Goal: Information Seeking & Learning: Learn about a topic

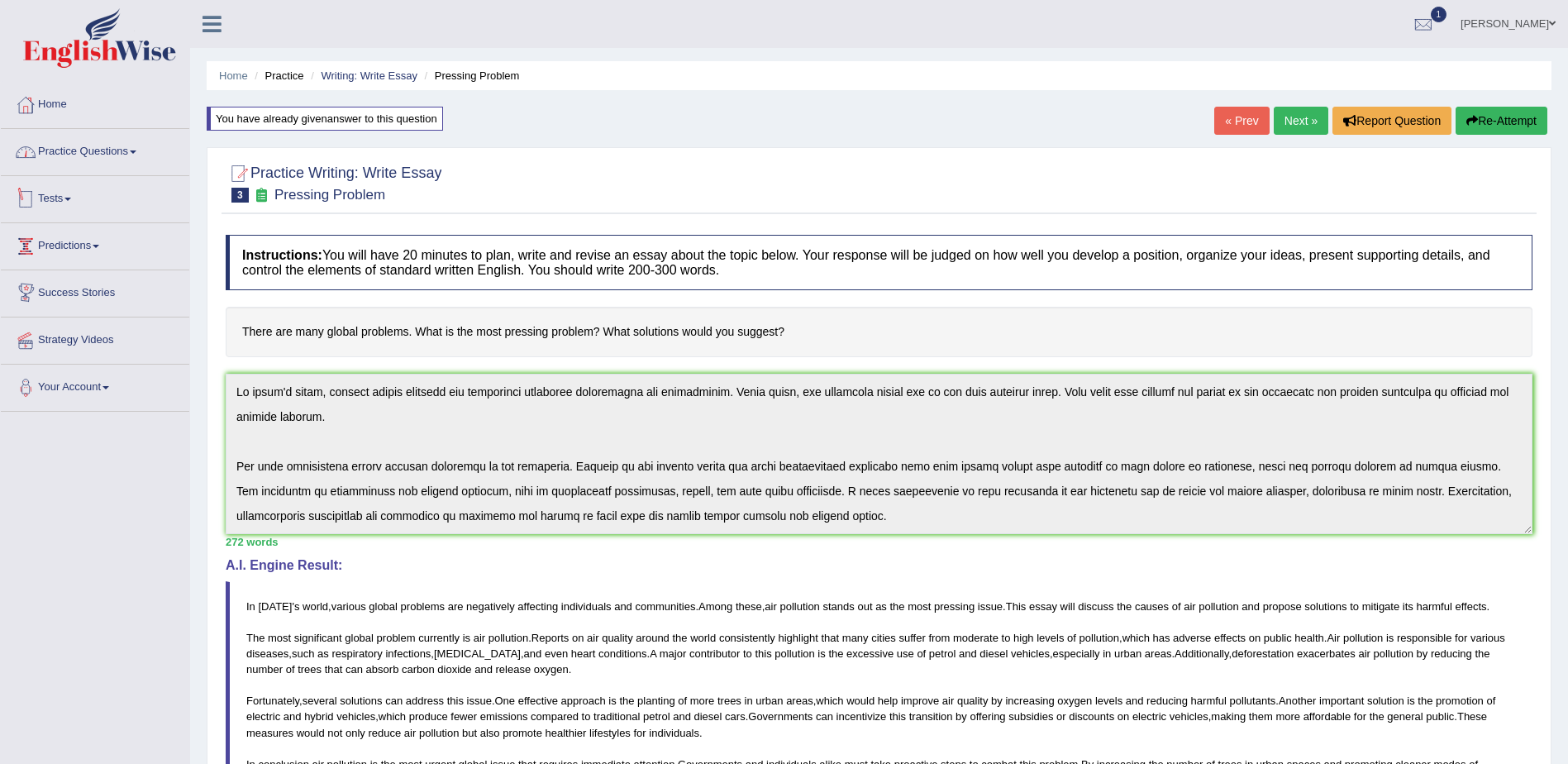
click at [104, 153] on link "Practice Questions" at bounding box center [95, 150] width 189 height 42
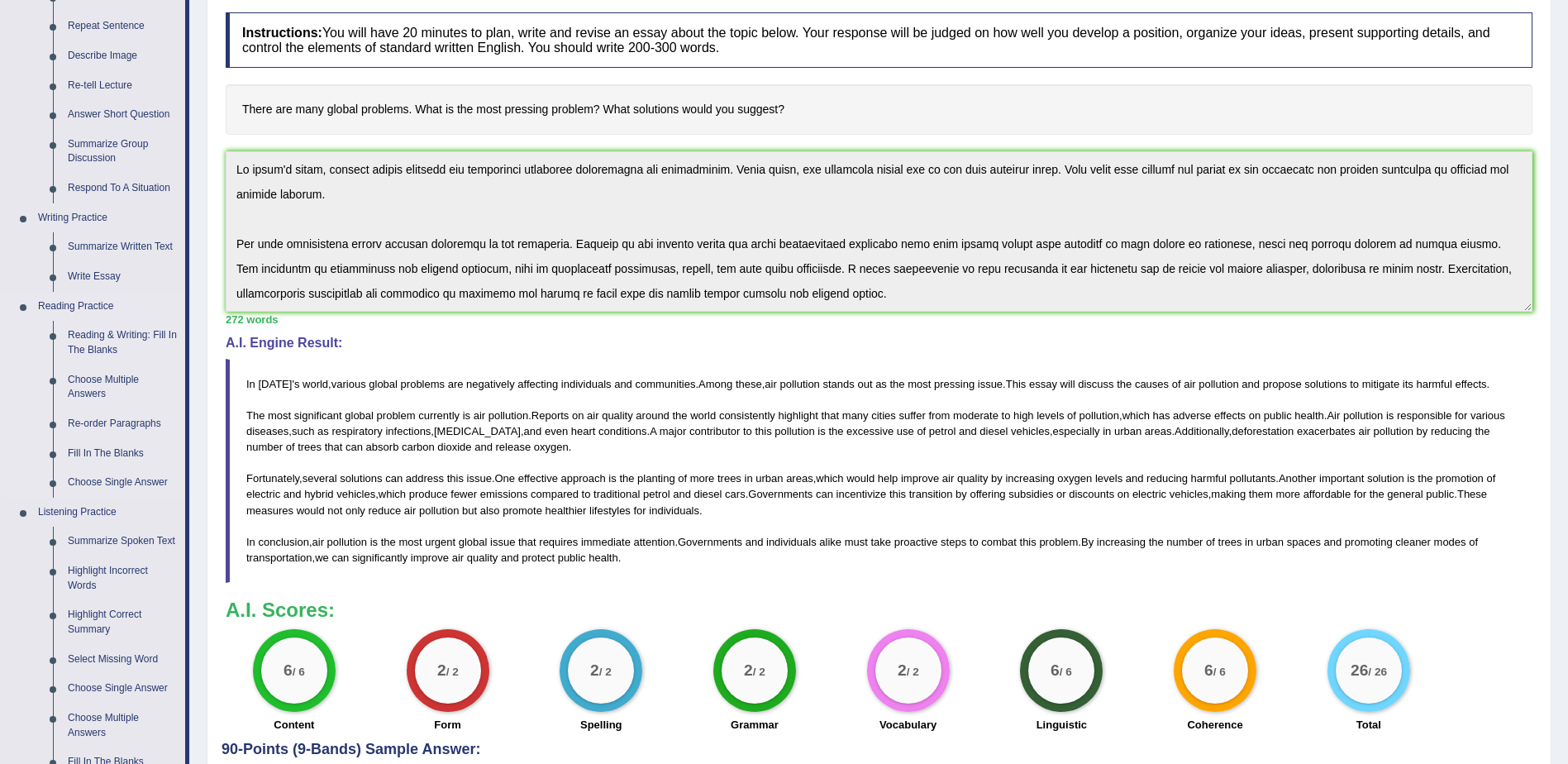
scroll to position [248, 0]
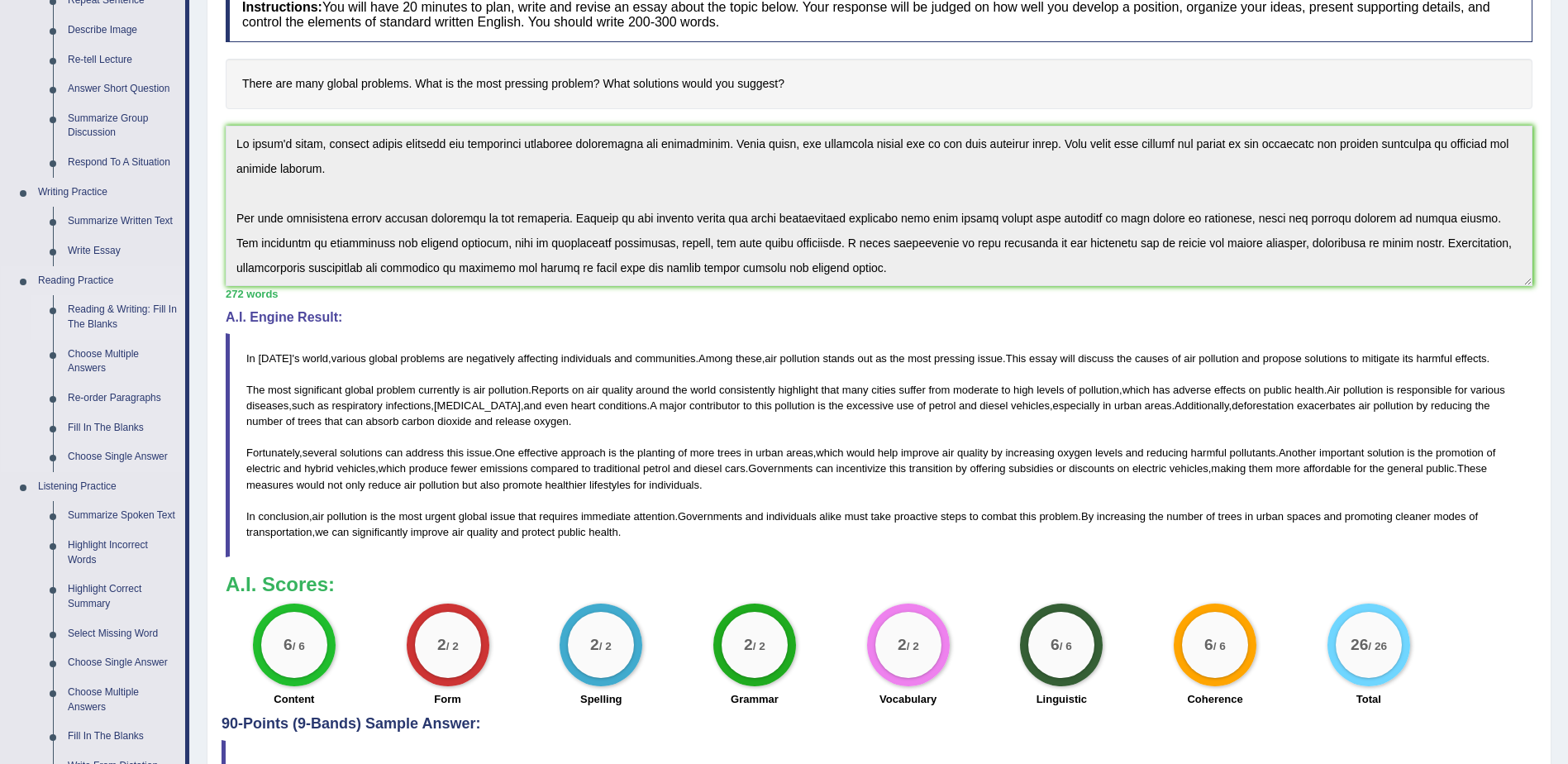
click at [112, 312] on link "Reading & Writing: Fill In The Blanks" at bounding box center [123, 317] width 125 height 44
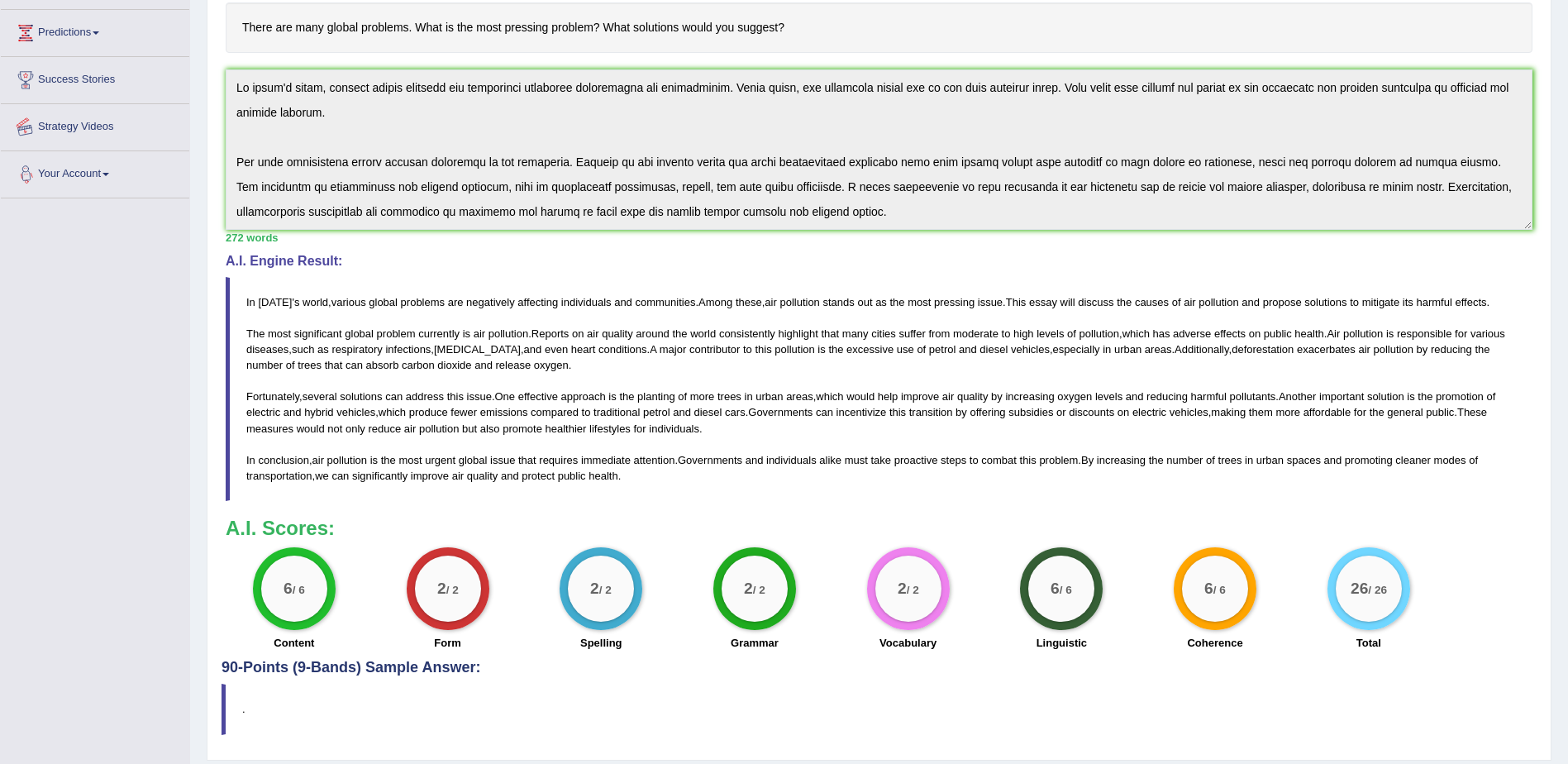
scroll to position [355, 0]
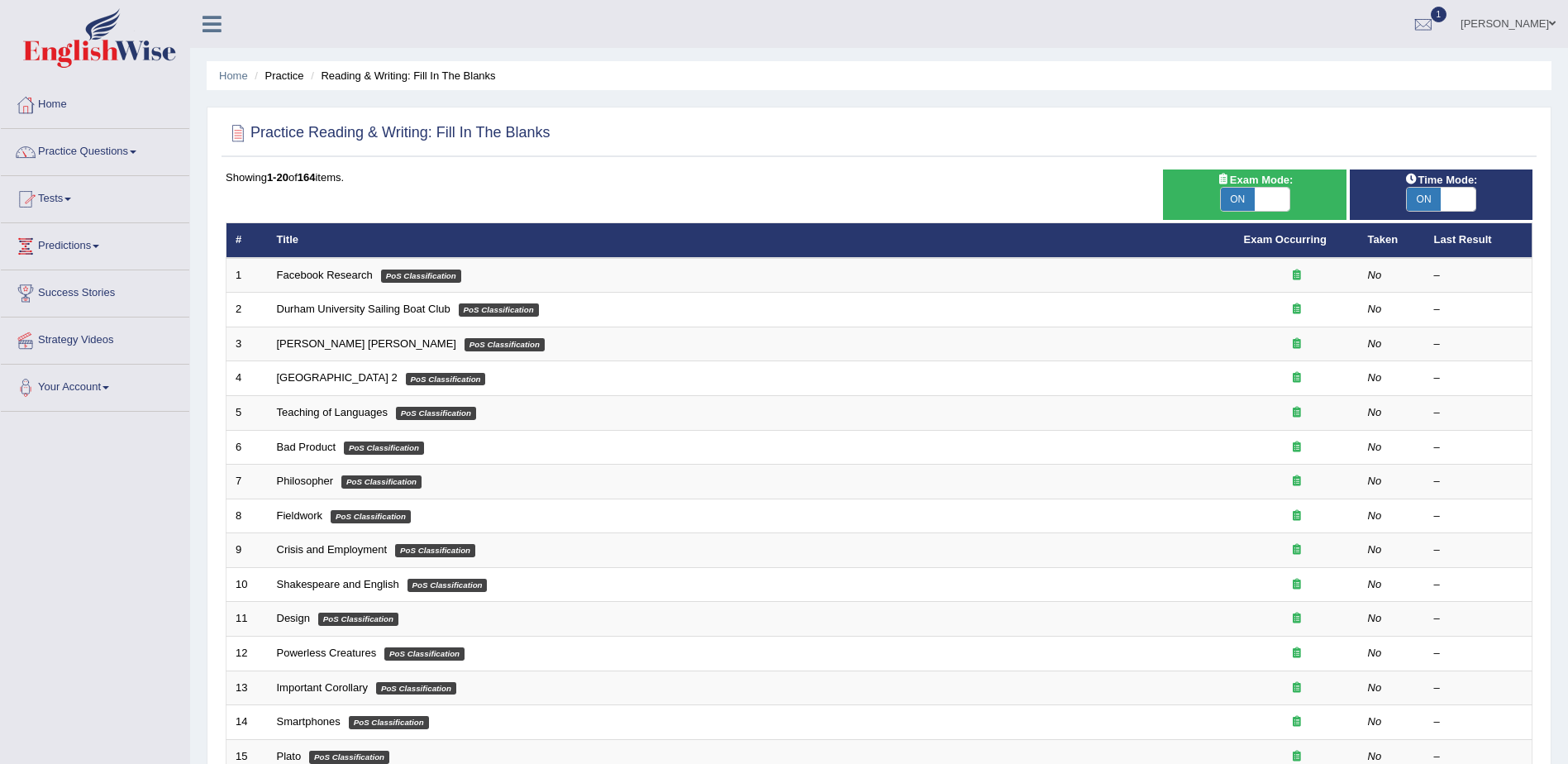
click at [95, 238] on link "Predictions" at bounding box center [95, 244] width 189 height 42
click at [73, 373] on link "Strategy Videos" at bounding box center [95, 368] width 189 height 42
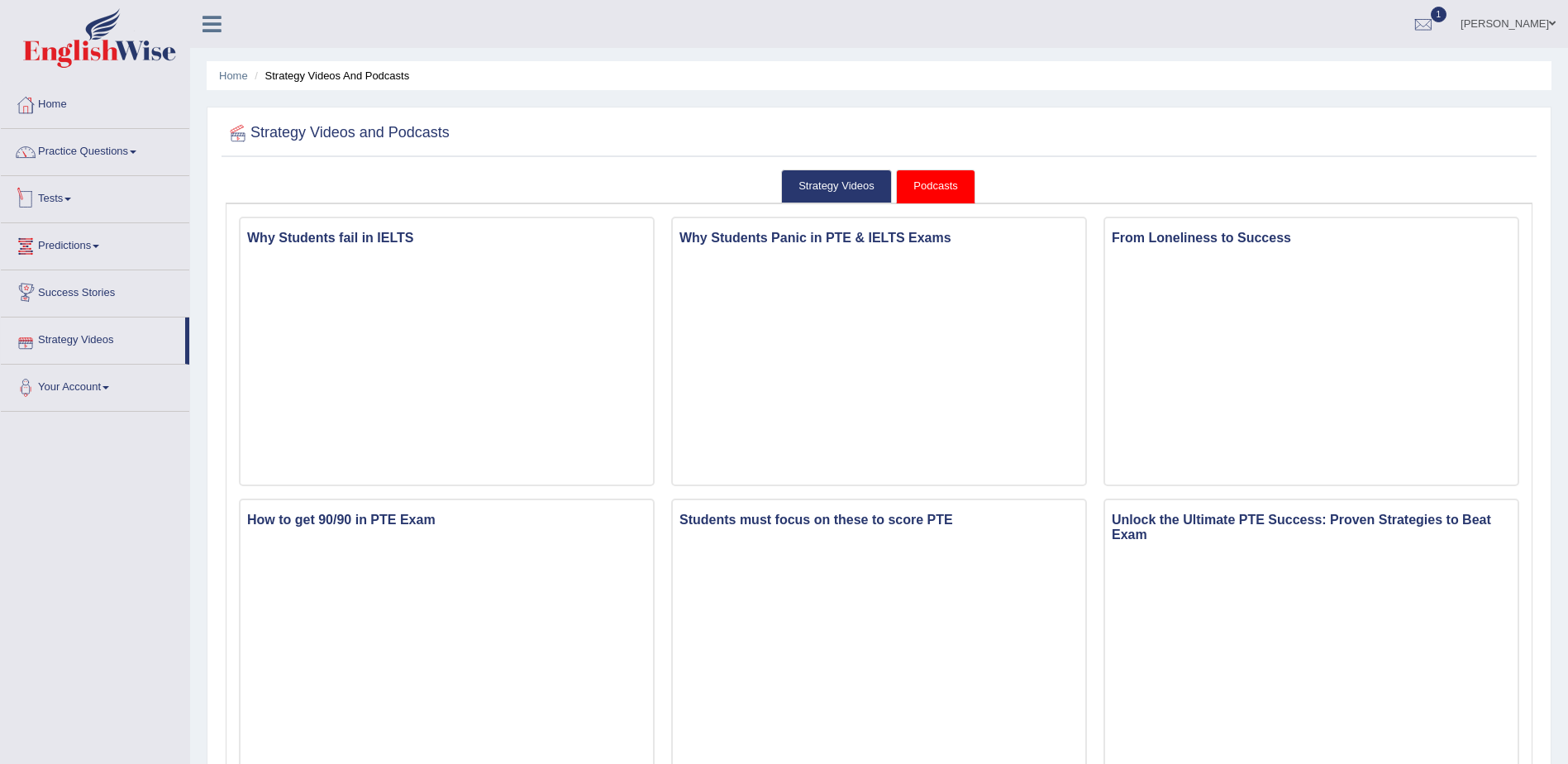
click at [68, 201] on link "Tests" at bounding box center [95, 197] width 189 height 42
click at [97, 155] on link "Practice Questions" at bounding box center [95, 150] width 189 height 42
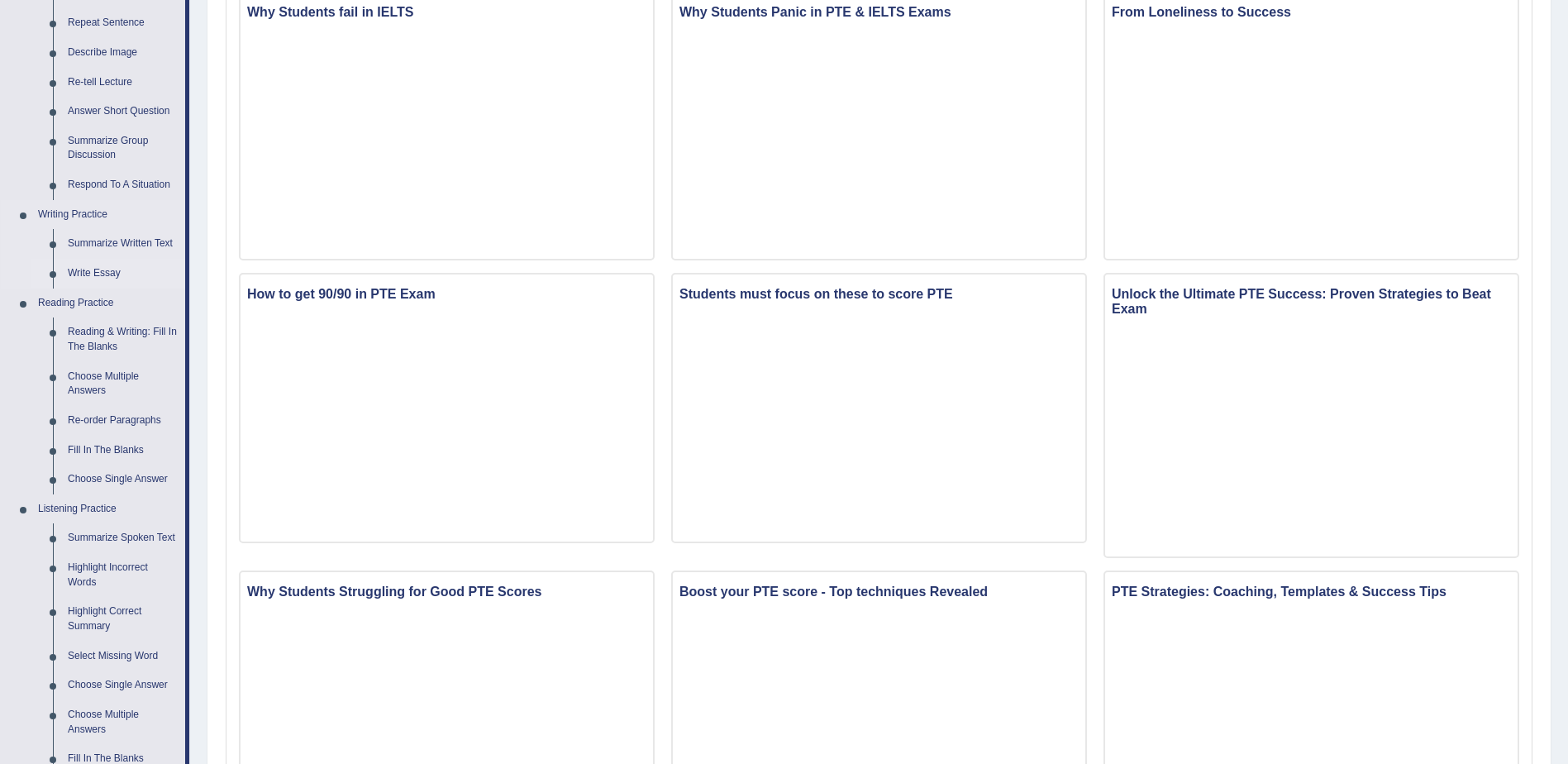
scroll to position [331, 0]
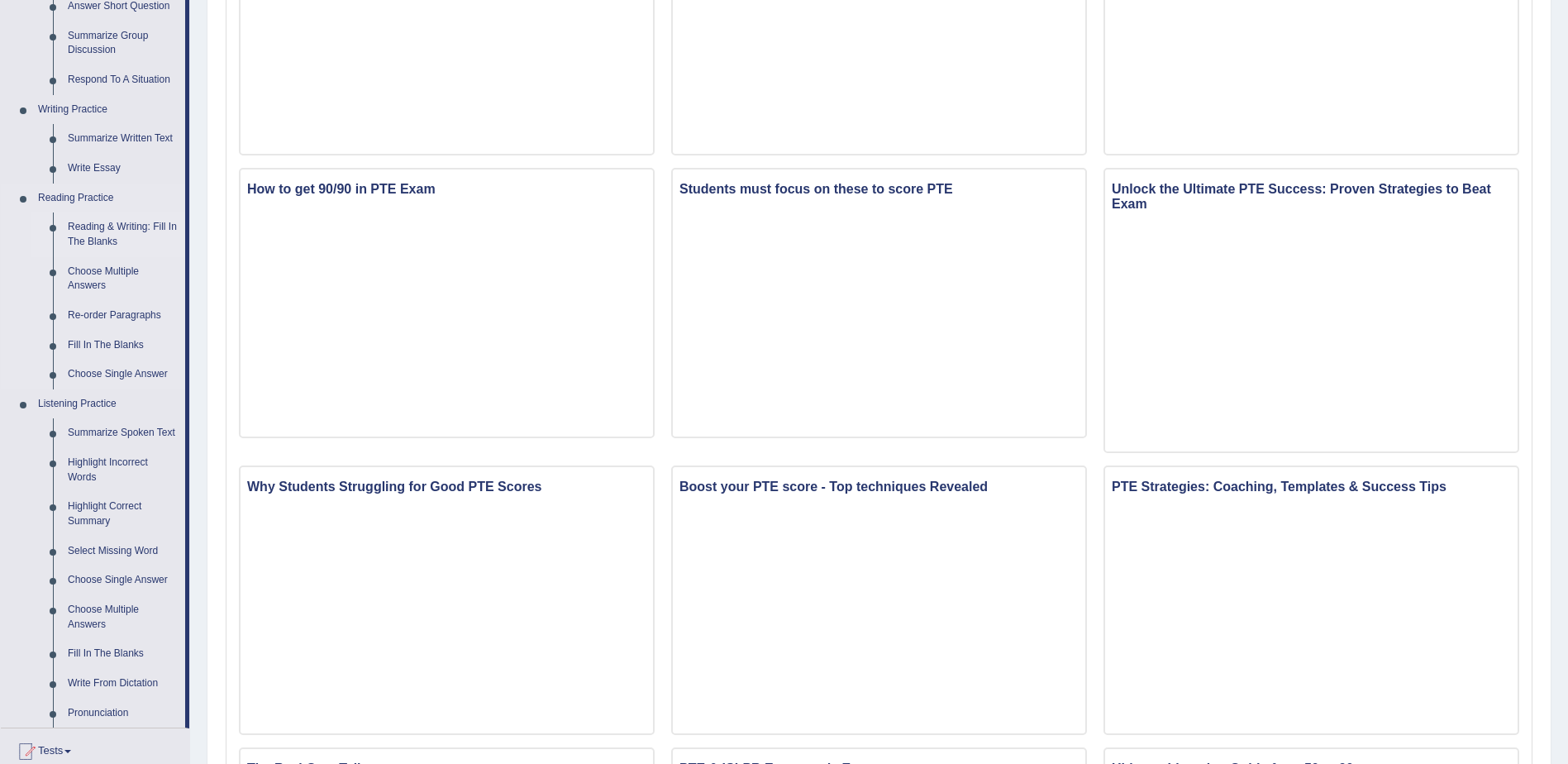
click at [118, 237] on link "Reading & Writing: Fill In The Blanks" at bounding box center [123, 234] width 125 height 44
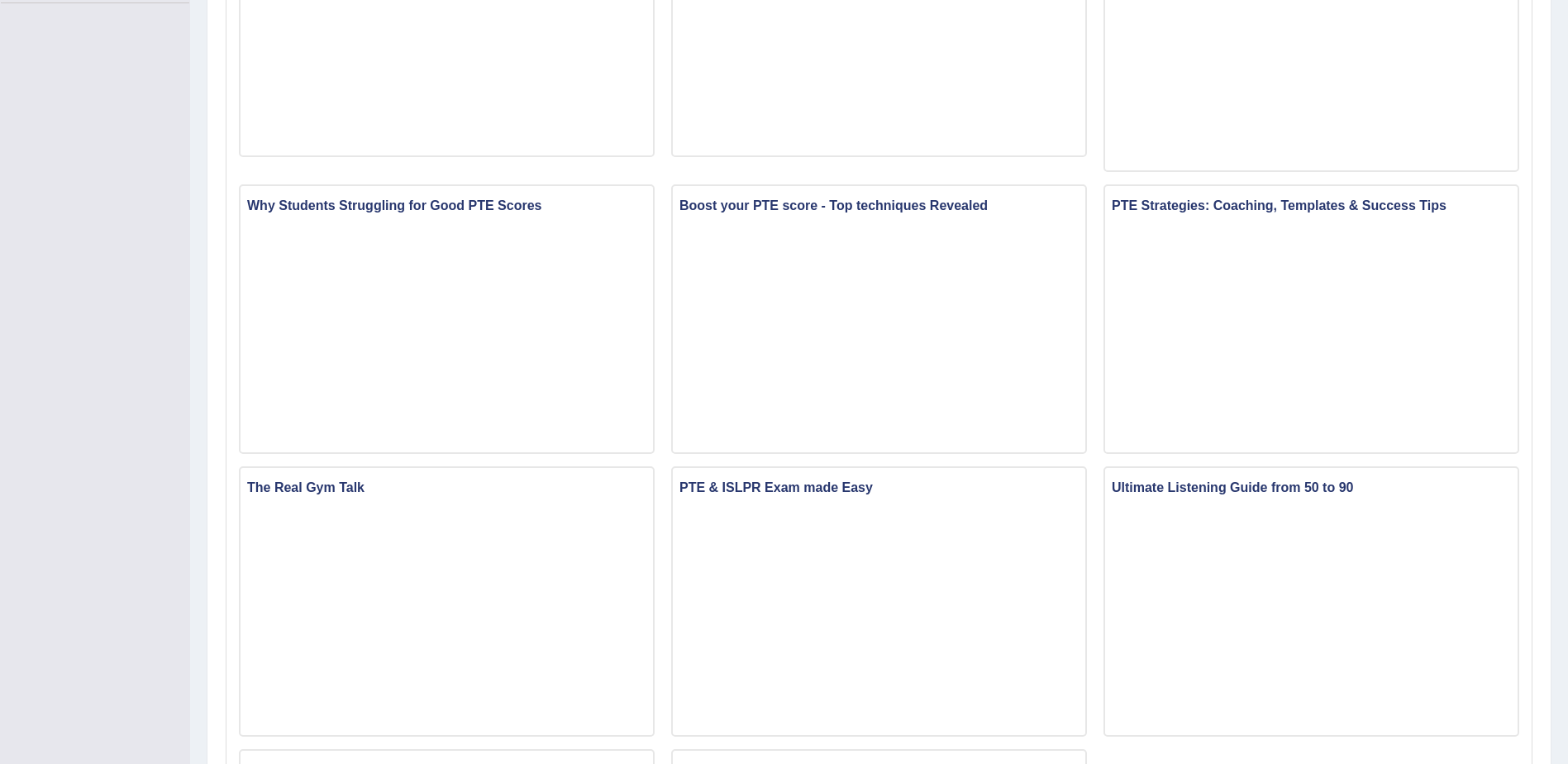
scroll to position [946, 0]
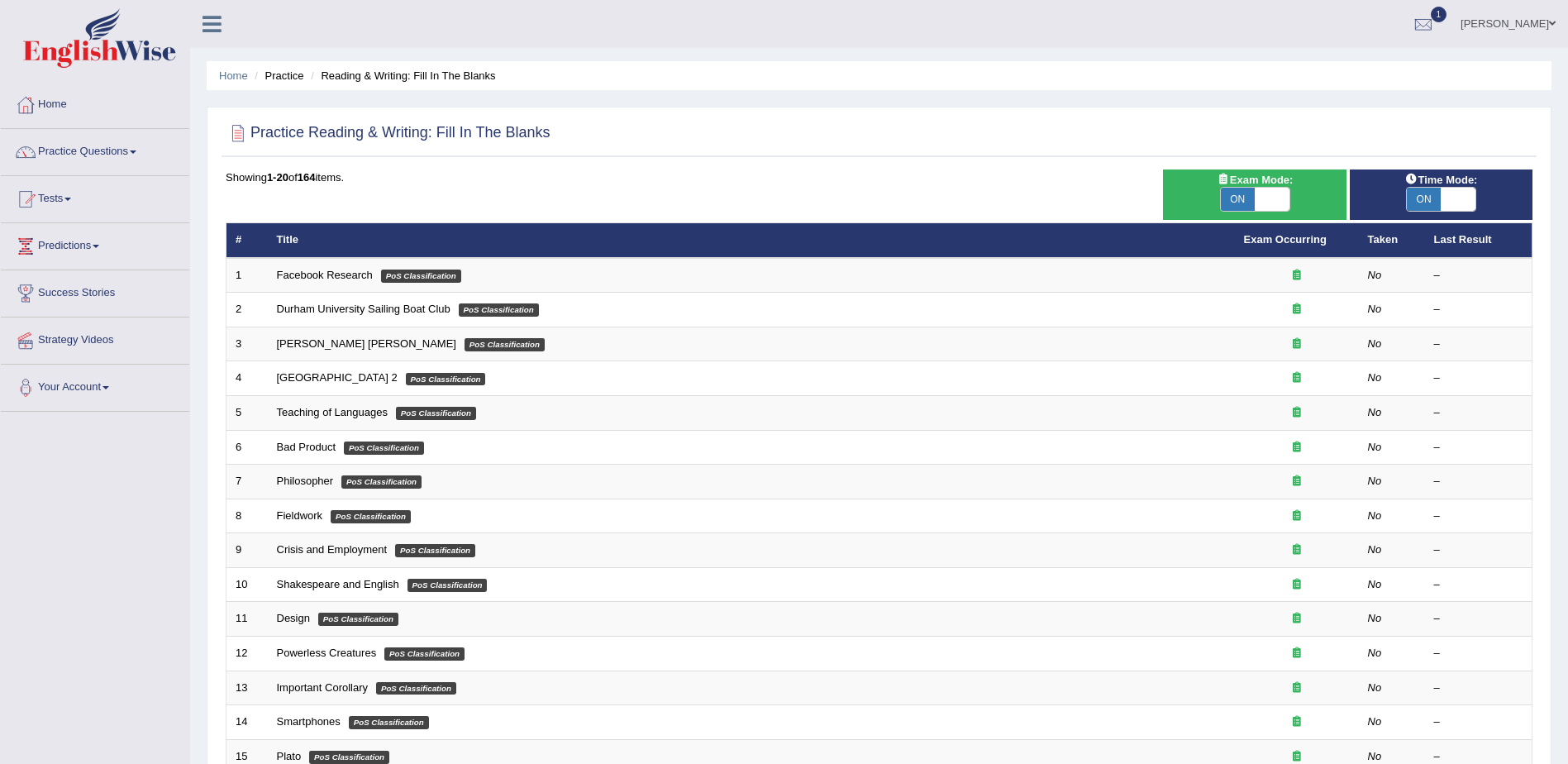
click at [131, 152] on link "Practice Questions" at bounding box center [95, 150] width 189 height 42
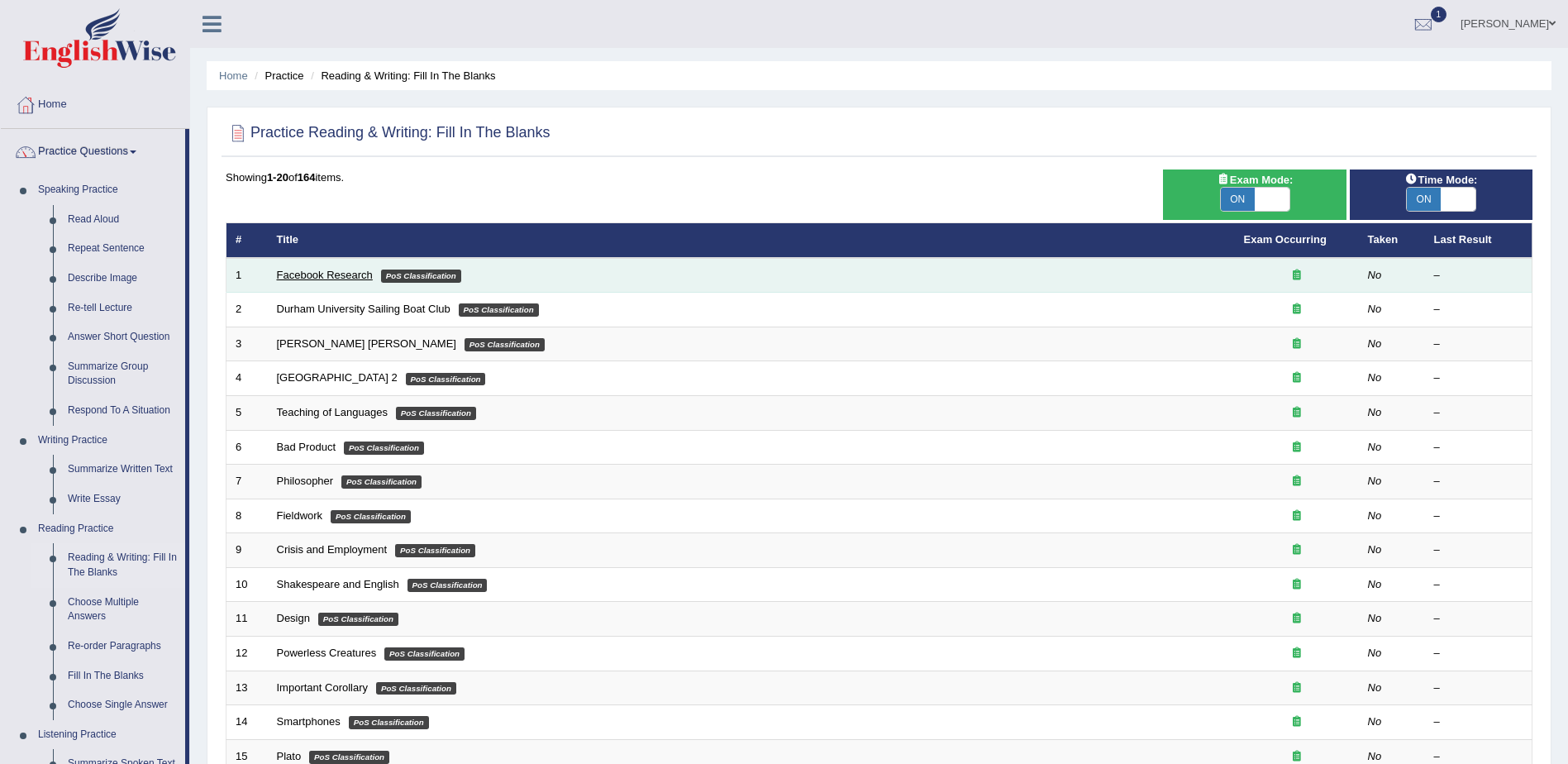
click at [354, 269] on link "Facebook Research" at bounding box center [324, 274] width 96 height 12
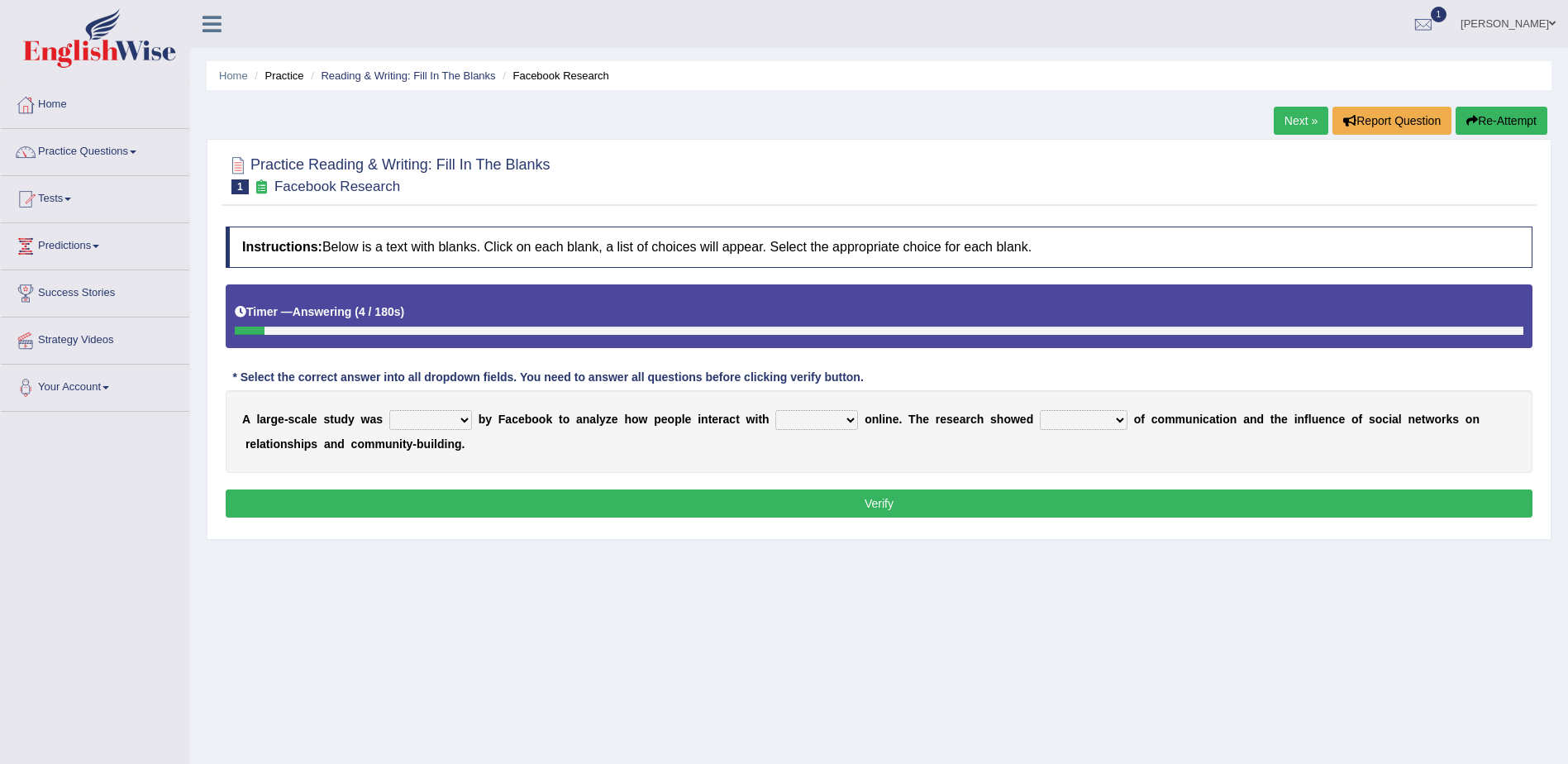
click at [441, 422] on select "surveyed had asked made" at bounding box center [430, 420] width 82 height 20
click at [810, 424] on select "together all each other another" at bounding box center [816, 420] width 82 height 20
select select "each other"
click at [775, 410] on select "together all each other another" at bounding box center [816, 420] width 82 height 20
click at [1068, 425] on select "advantages standards fellowships patterns" at bounding box center [1083, 420] width 87 height 20
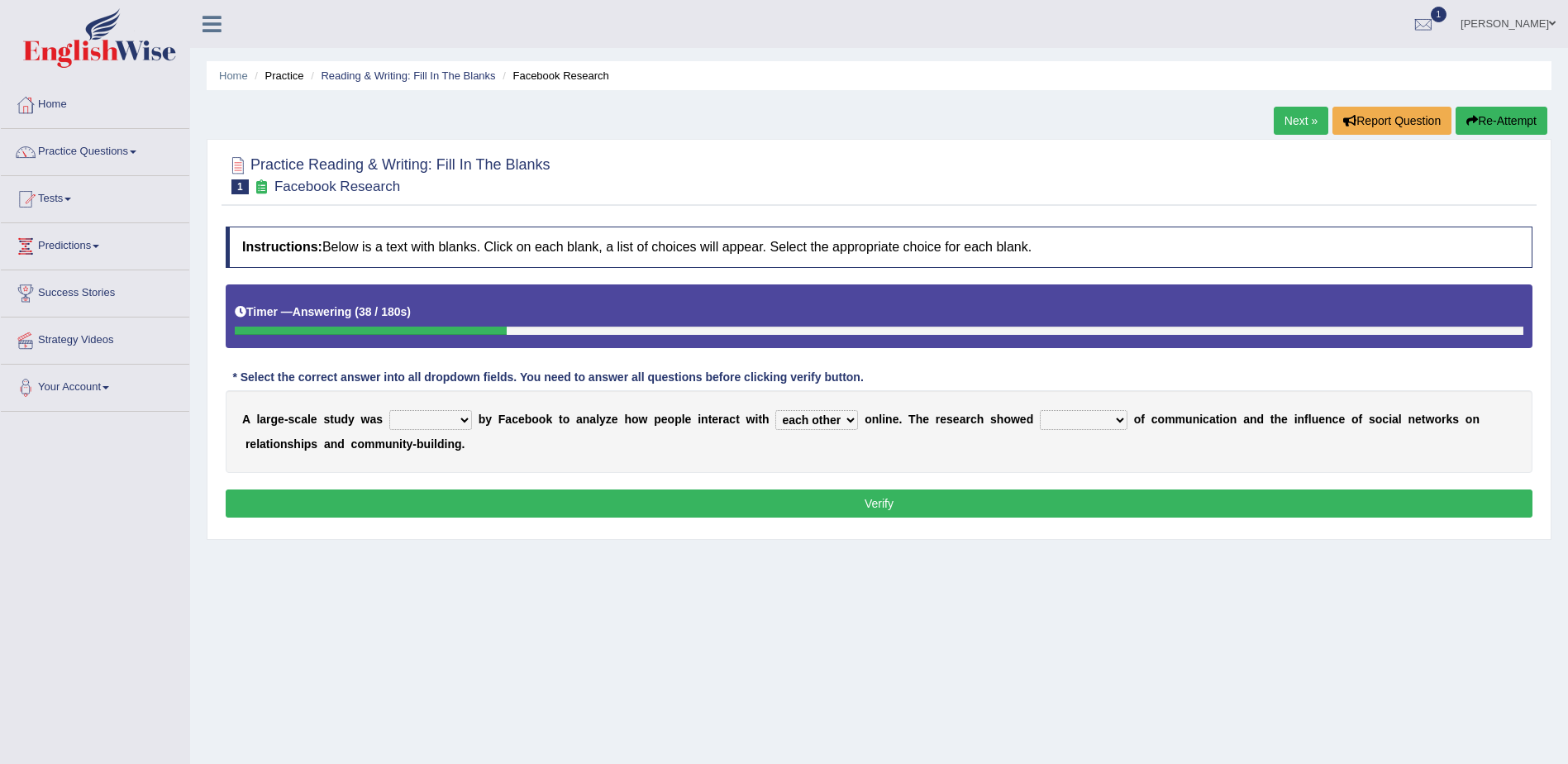
click at [1156, 470] on div "A l a r g e - s c a l e s t u d y w a s surveyed had asked made b y F a c e b o…" at bounding box center [878, 431] width 1307 height 82
click at [421, 423] on select "surveyed had asked made" at bounding box center [430, 420] width 82 height 20
select select "surveyed"
click at [389, 410] on select "surveyed had asked made" at bounding box center [430, 420] width 82 height 20
click at [1050, 424] on select "advantages standards fellowships patterns" at bounding box center [1083, 420] width 87 height 20
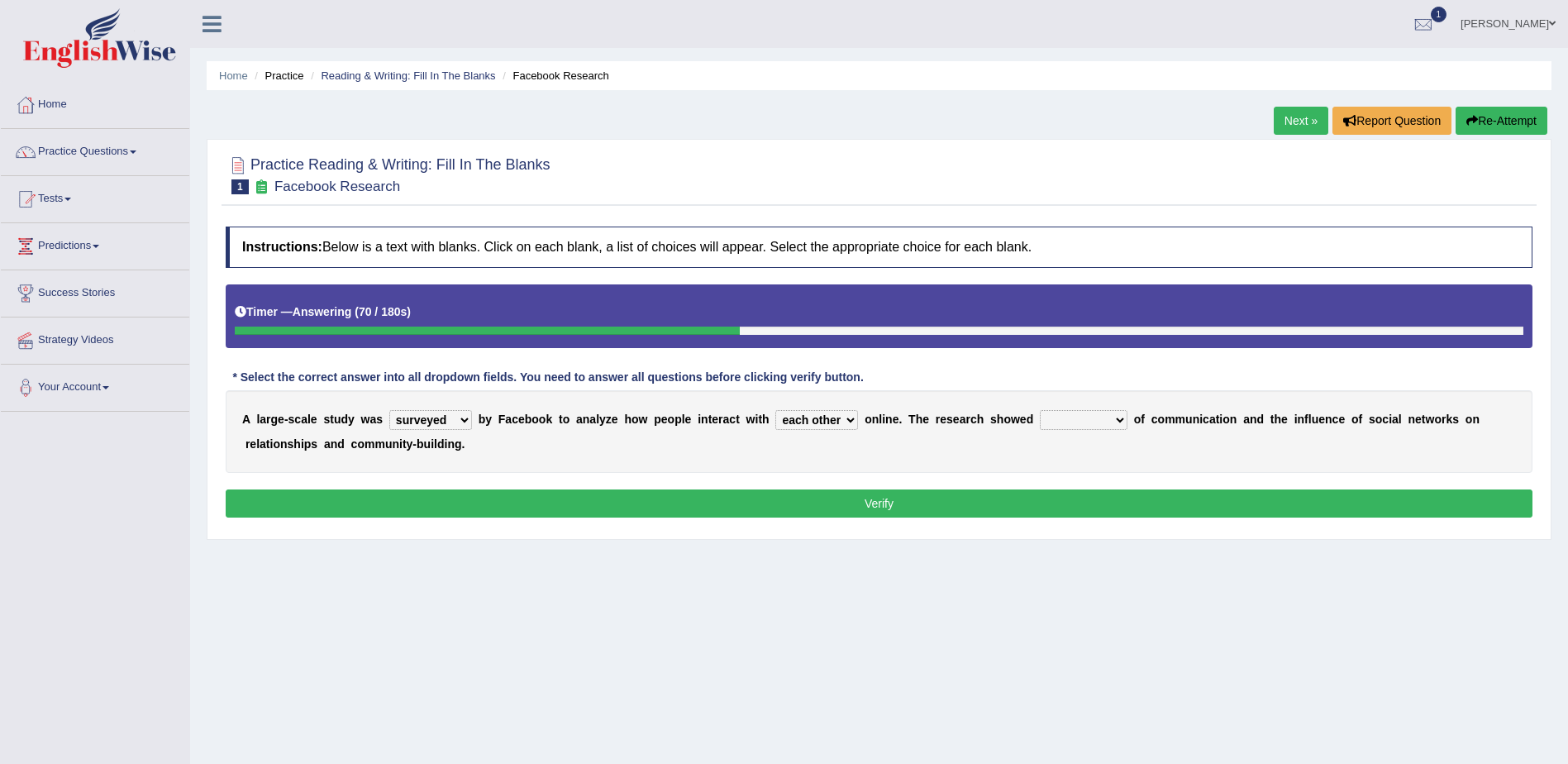
select select "standards"
click at [1039, 410] on select "advantages standards fellowships patterns" at bounding box center [1083, 420] width 87 height 20
click at [959, 498] on button "Verify" at bounding box center [878, 503] width 1307 height 28
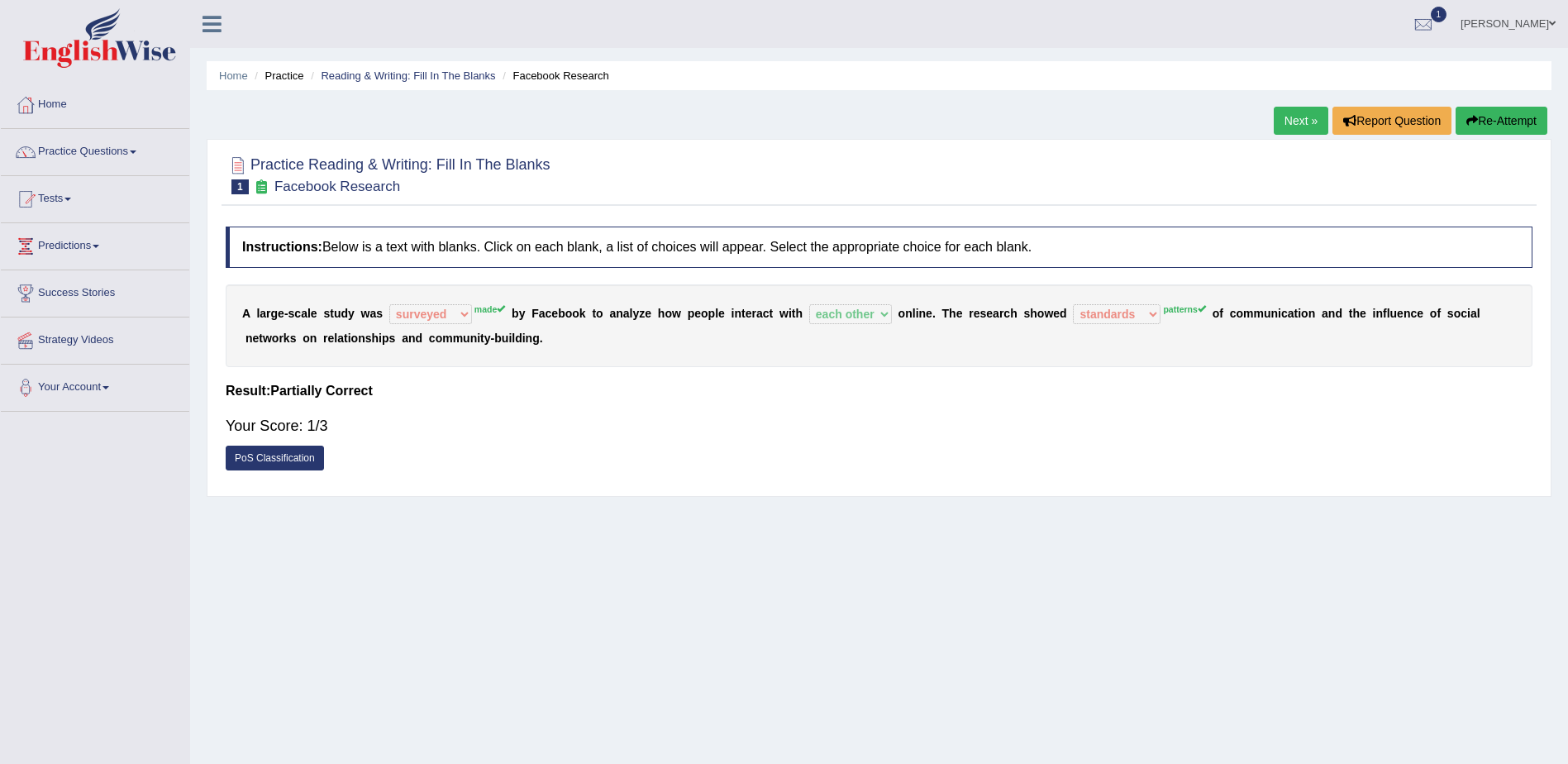
click at [1292, 121] on link "Next »" at bounding box center [1301, 121] width 55 height 28
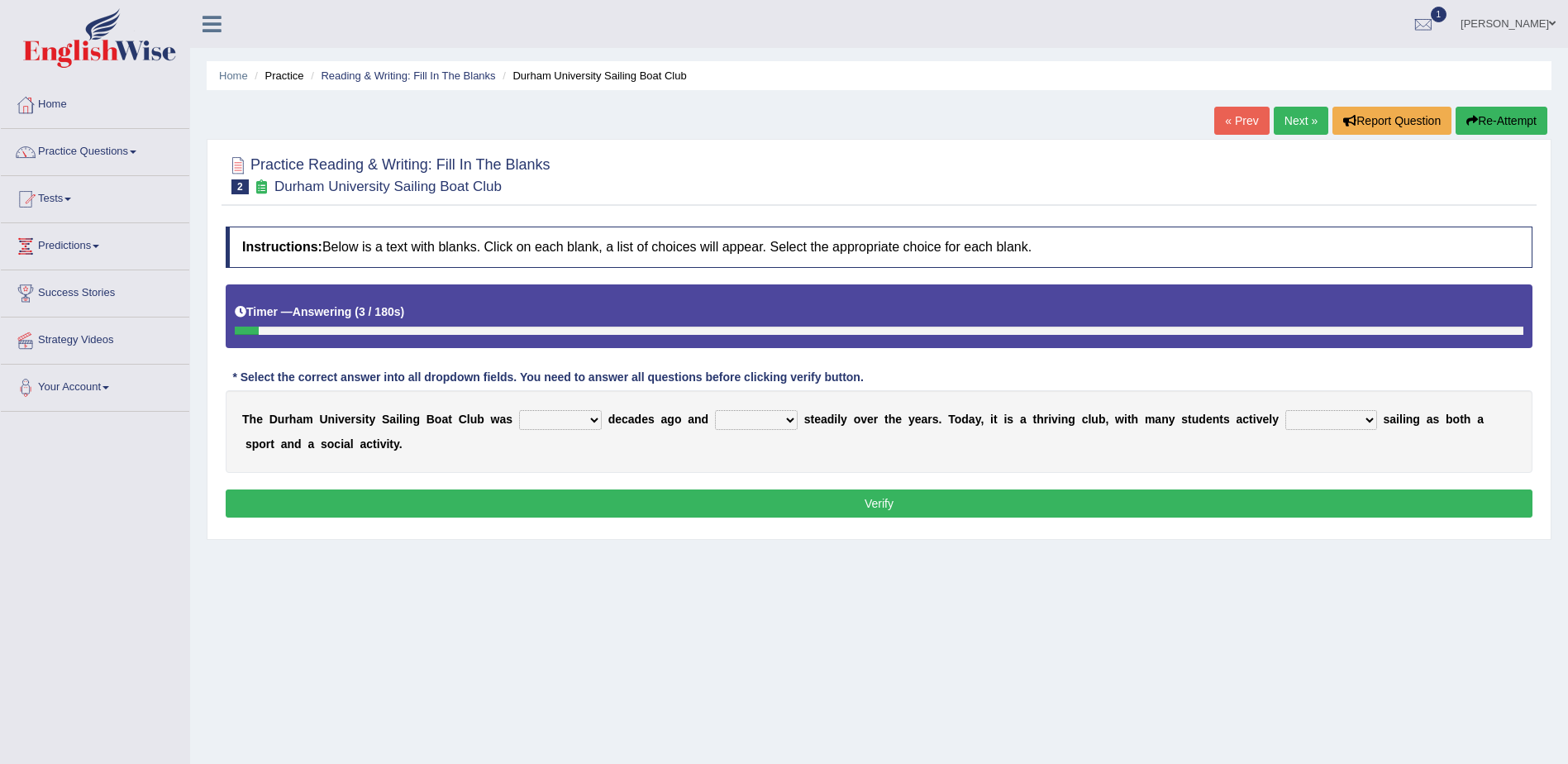
click at [552, 420] on select "found fund founded find" at bounding box center [560, 420] width 82 height 20
select select "founded"
click at [519, 410] on select "found fund founded find" at bounding box center [560, 420] width 82 height 20
click at [739, 420] on select "grow growing has grown grown" at bounding box center [755, 420] width 82 height 20
select select "grown"
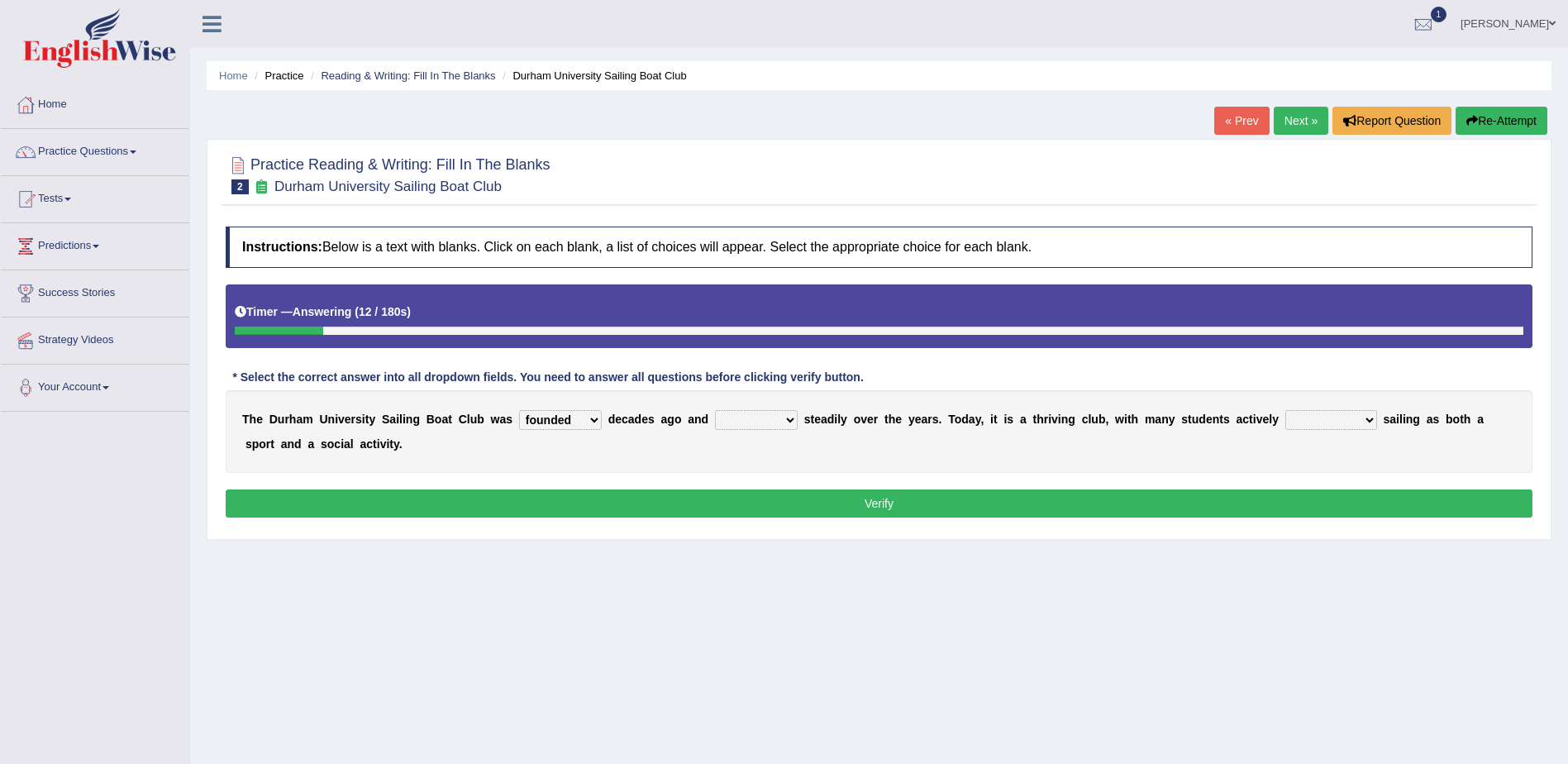
click at [714, 410] on select "grow growing has grown grown" at bounding box center [755, 420] width 82 height 20
click at [1285, 420] on select "enjoy enjoyed are enjoying enjoying" at bounding box center [1330, 420] width 92 height 20
select select "enjoying"
click at [1285, 410] on select "enjoy enjoyed are enjoying enjoying" at bounding box center [1330, 420] width 92 height 20
click at [967, 514] on button "Verify" at bounding box center [878, 503] width 1307 height 28
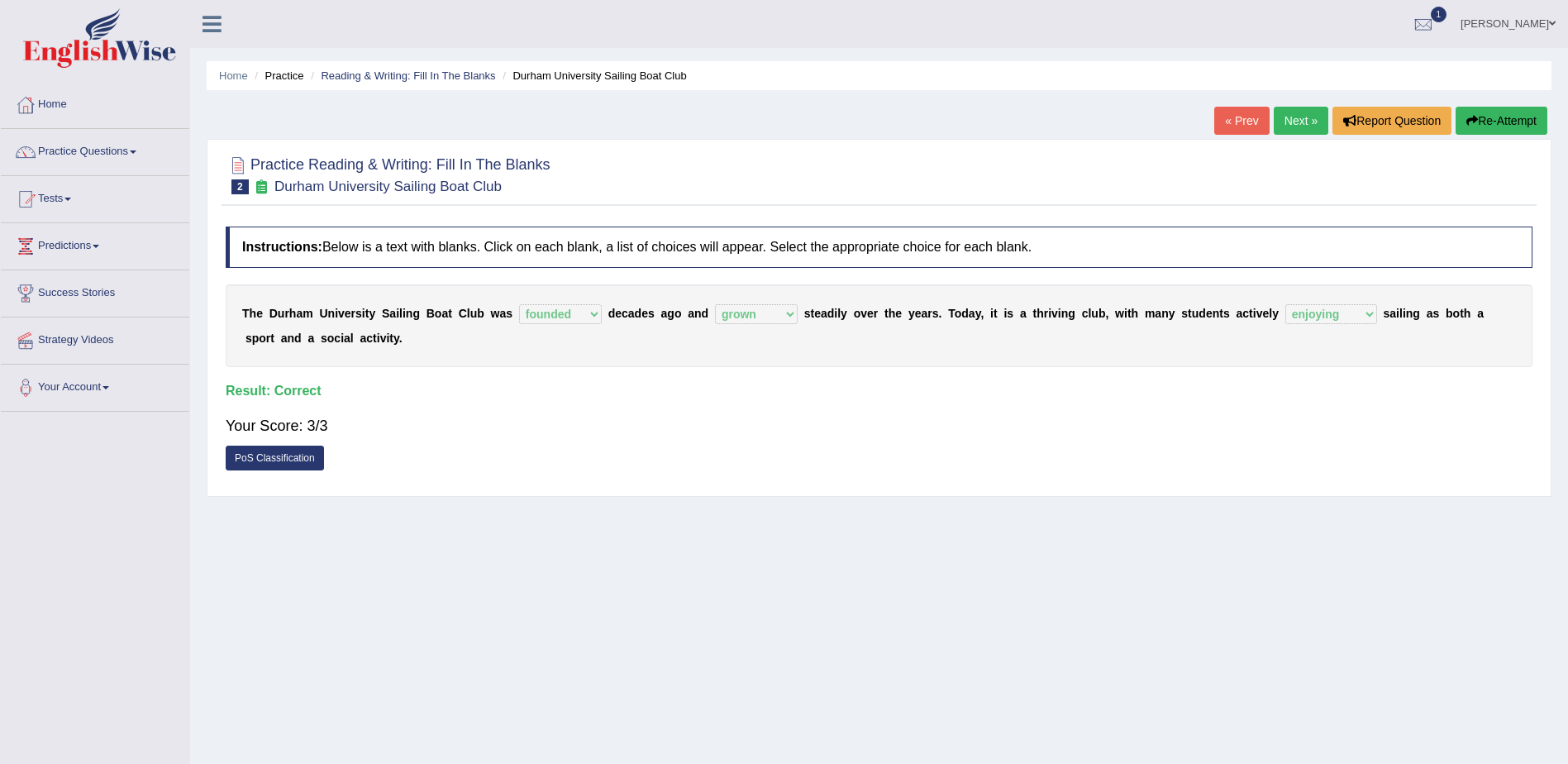
click at [1306, 127] on link "Next »" at bounding box center [1301, 121] width 55 height 28
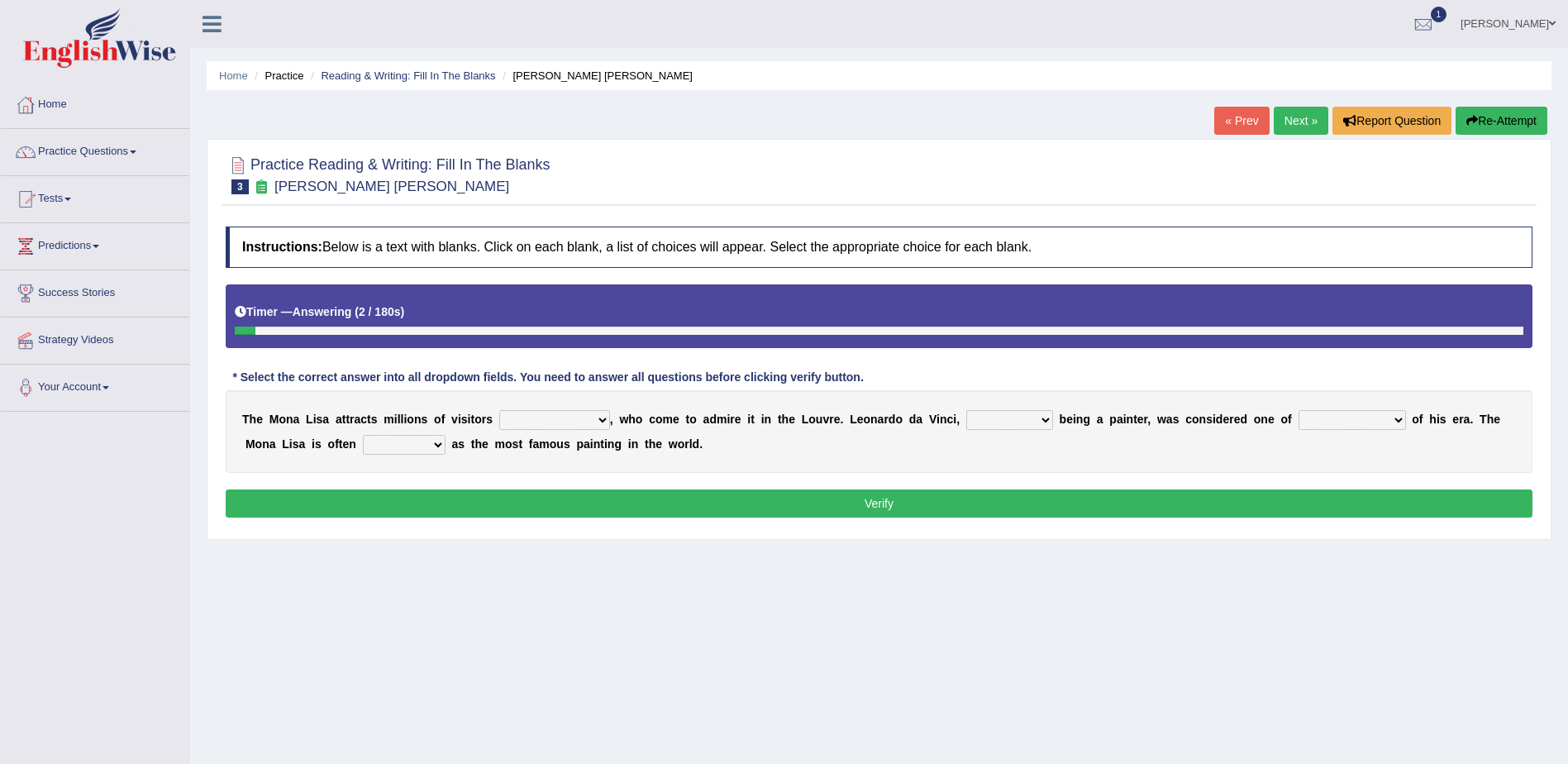
click at [543, 423] on select "around the year the all year all year round per year" at bounding box center [554, 420] width 111 height 20
select select "all year round"
click at [499, 410] on select "around the year the all year all year round per year" at bounding box center [554, 420] width 111 height 20
click at [978, 422] on select "rather than as much as as well as as long as" at bounding box center [1010, 420] width 87 height 20
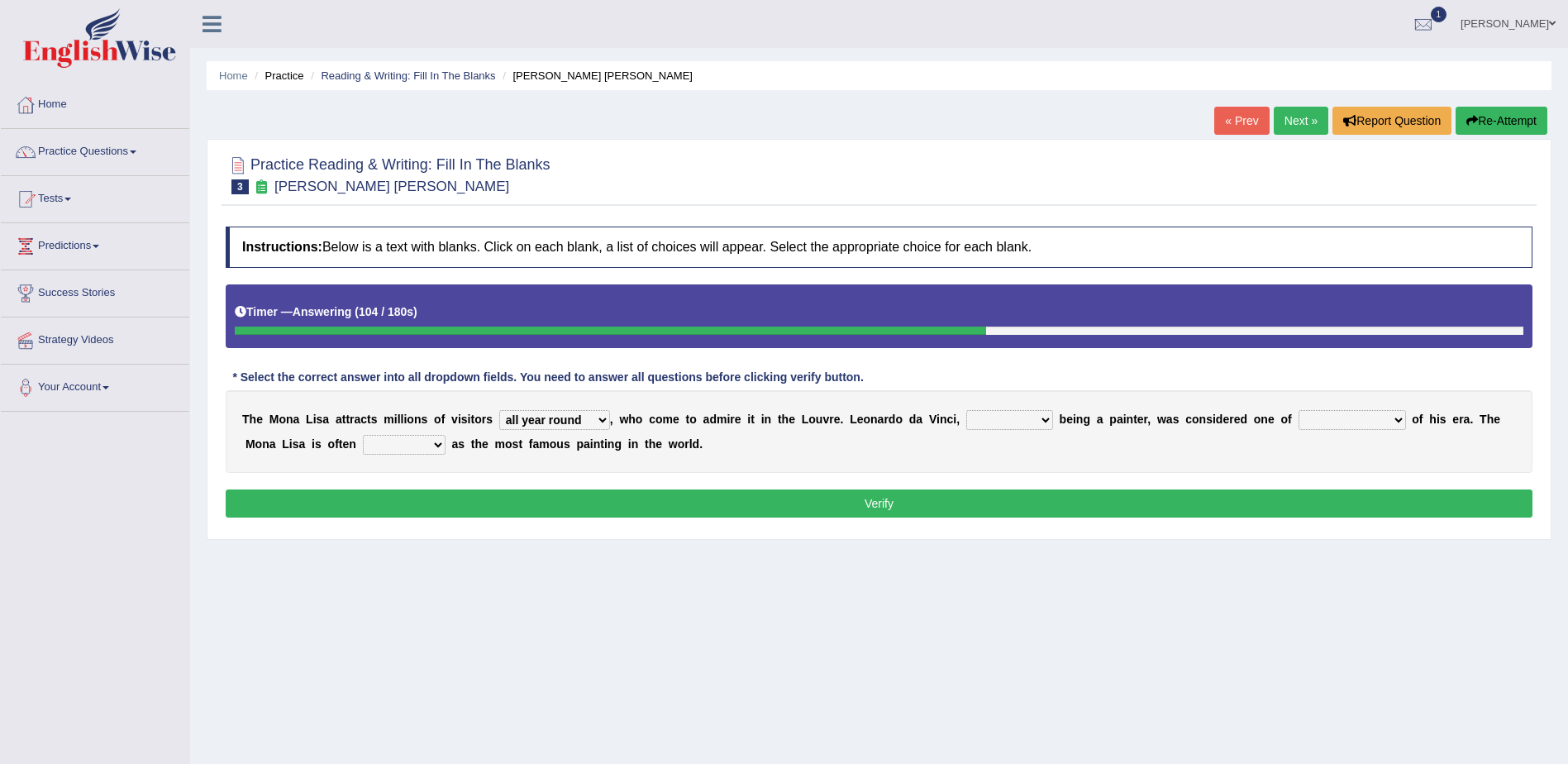
click at [554, 420] on select "around the year the all year all year round per year" at bounding box center [554, 420] width 111 height 20
click at [499, 410] on select "around the year the all year all year round per year" at bounding box center [554, 420] width 111 height 20
click at [984, 414] on select "rather than as much as as well as as long as" at bounding box center [1010, 420] width 87 height 20
click at [1292, 443] on div "T h e M o n a L i s a a t t r a c t s m i l l i o n s o f v i s i t o r s aroun…" at bounding box center [878, 431] width 1307 height 82
click at [1298, 417] on select "better artists artist the better artist the best artists" at bounding box center [1351, 420] width 107 height 20
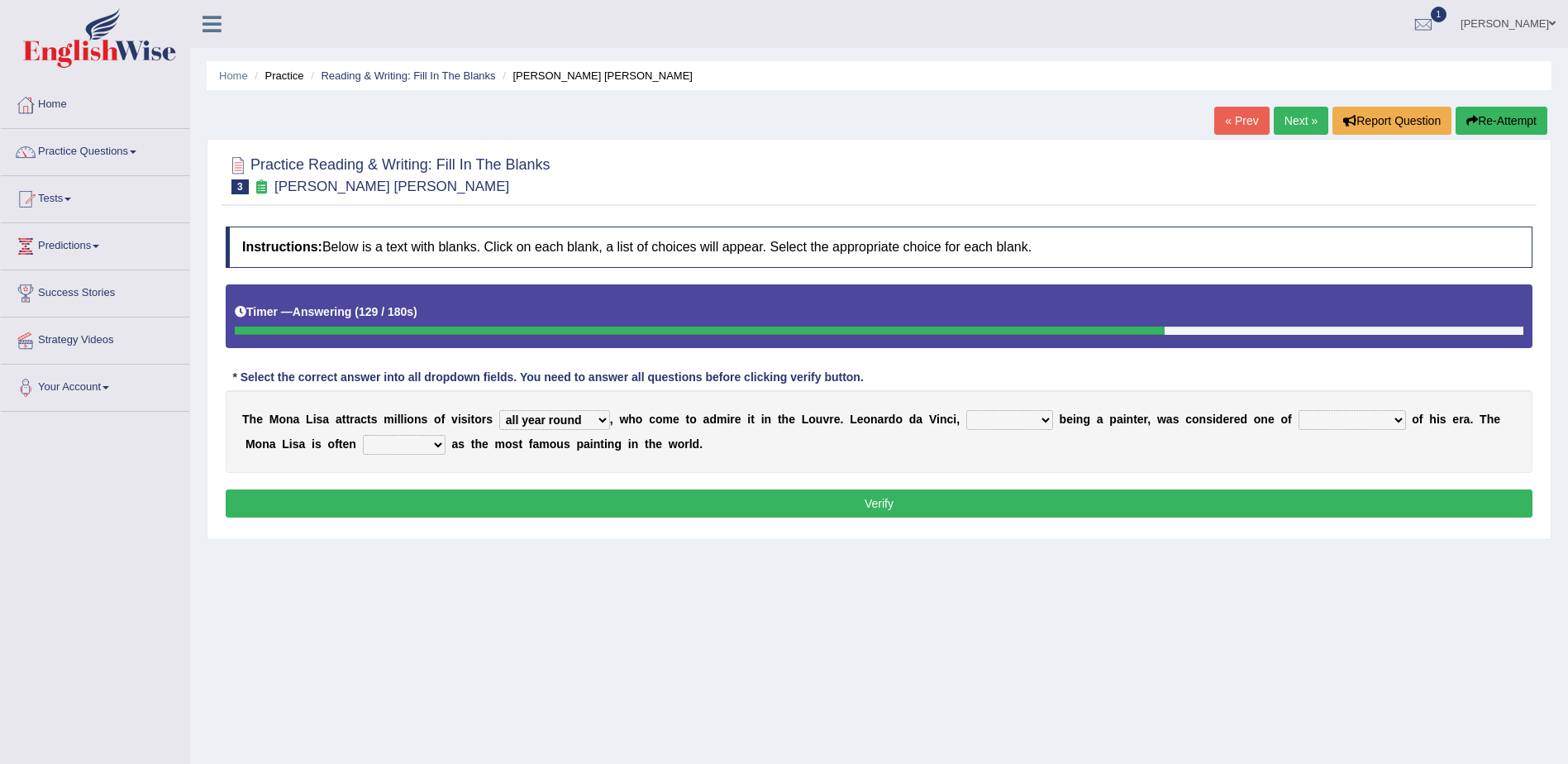
select select "the best artists"
click at [1298, 410] on select "better artists artist the better artist the best artists" at bounding box center [1351, 420] width 107 height 20
click at [363, 450] on select "classified suggested predicted described" at bounding box center [404, 445] width 82 height 20
select select "classified"
click at [363, 435] on select "classified suggested predicted described" at bounding box center [404, 445] width 82 height 20
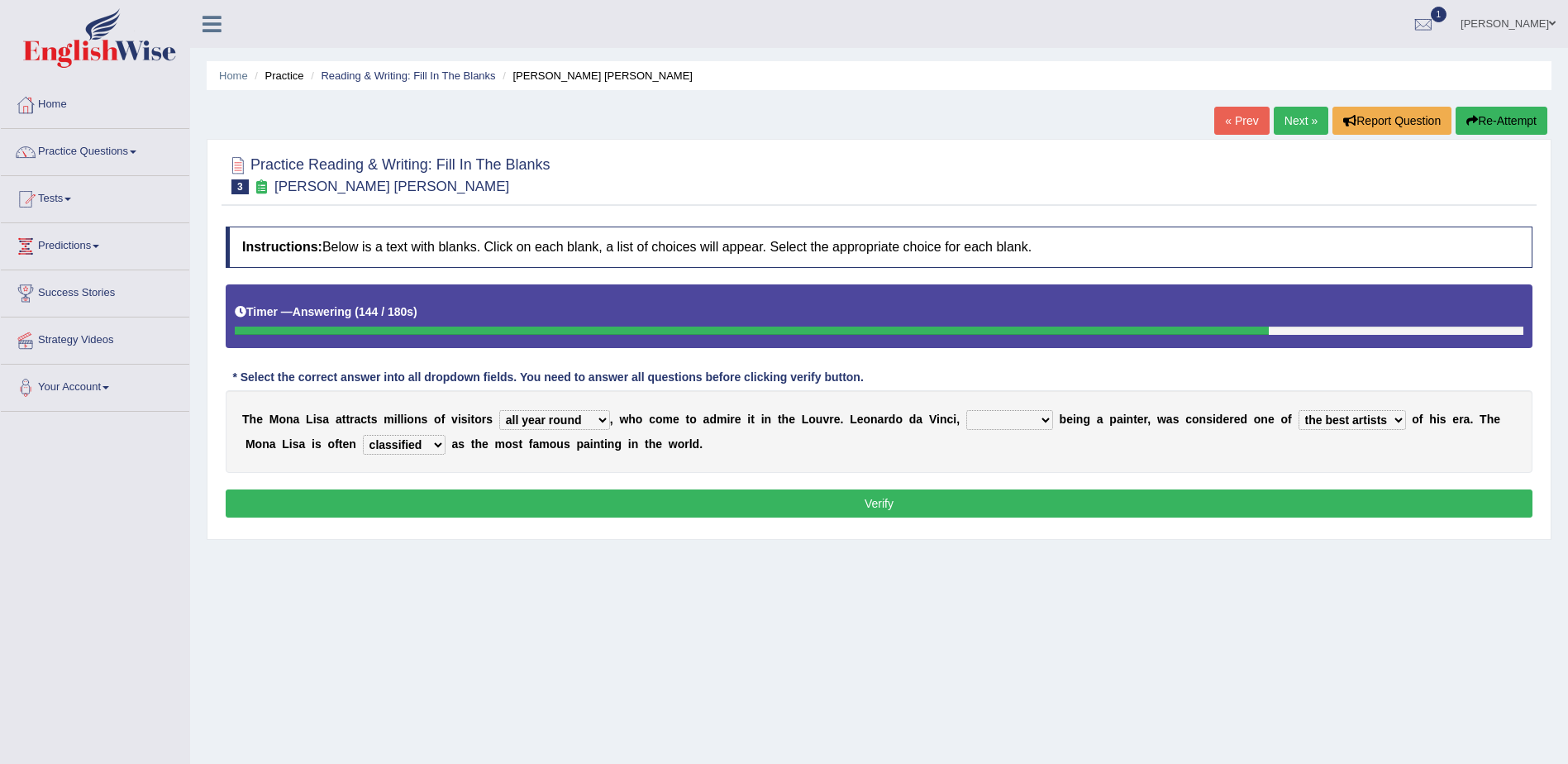
click at [966, 424] on select "rather than as much as as well as as long as" at bounding box center [1010, 420] width 87 height 20
click at [966, 410] on select "rather than as much as as well as as long as" at bounding box center [1010, 420] width 87 height 20
click at [973, 420] on select "rather than as much as as well as as long as" at bounding box center [1010, 420] width 87 height 20
select select "as well as"
click at [966, 410] on select "rather than as much as as well as as long as" at bounding box center [1010, 420] width 87 height 20
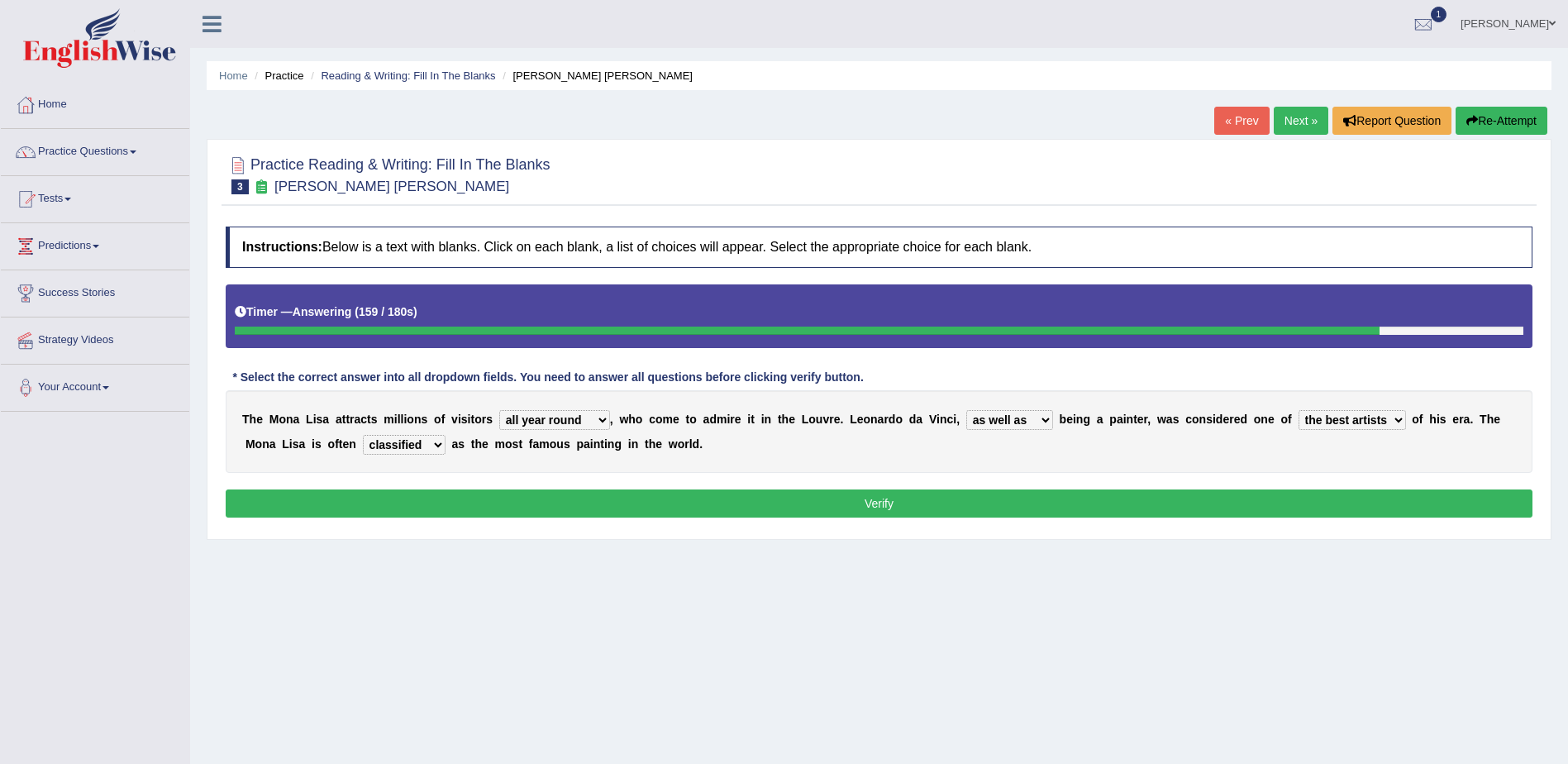
click at [719, 510] on button "Verify" at bounding box center [878, 503] width 1307 height 28
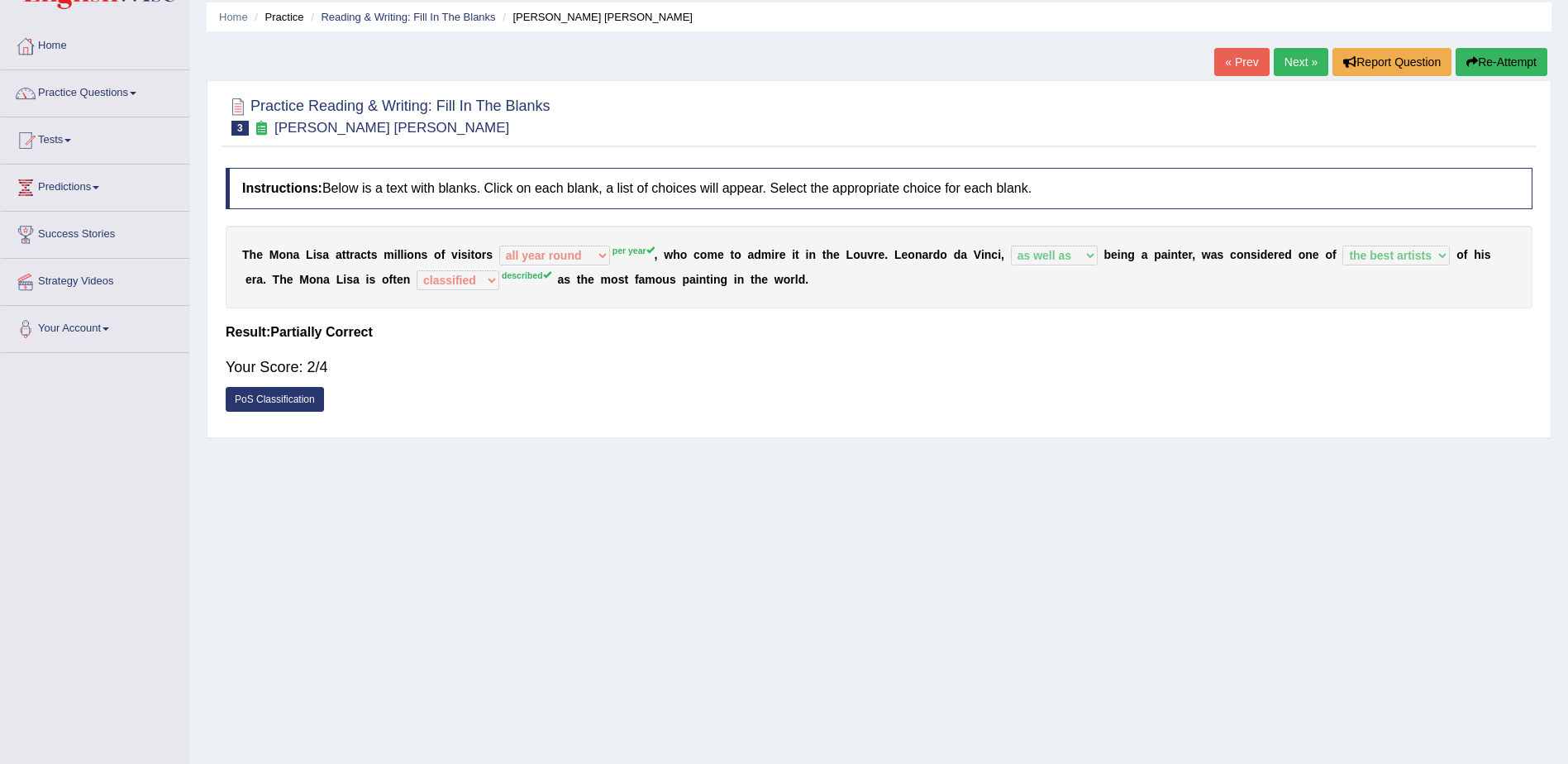
scroll to position [82, 0]
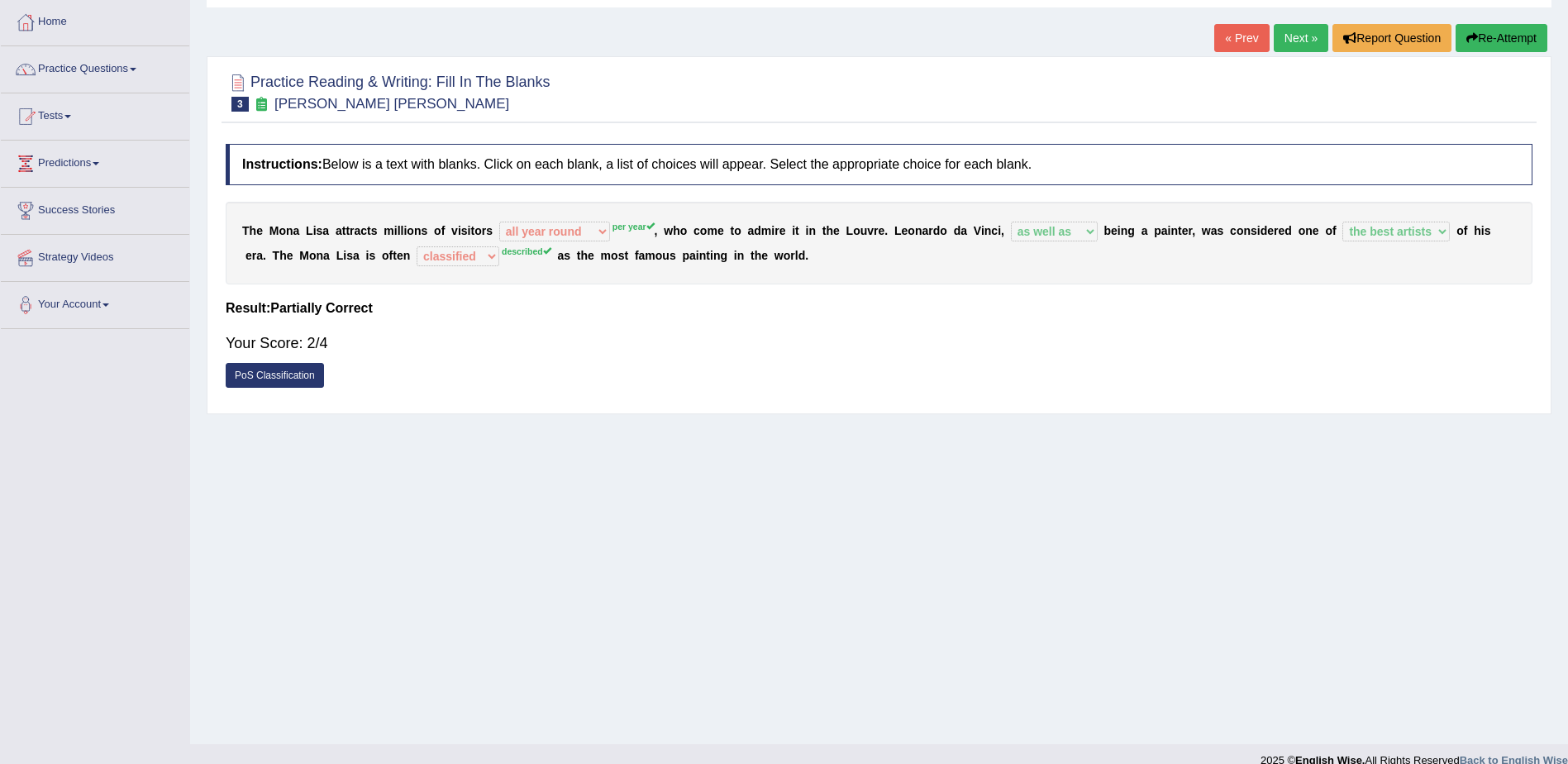
click at [1286, 32] on link "Next »" at bounding box center [1301, 38] width 55 height 28
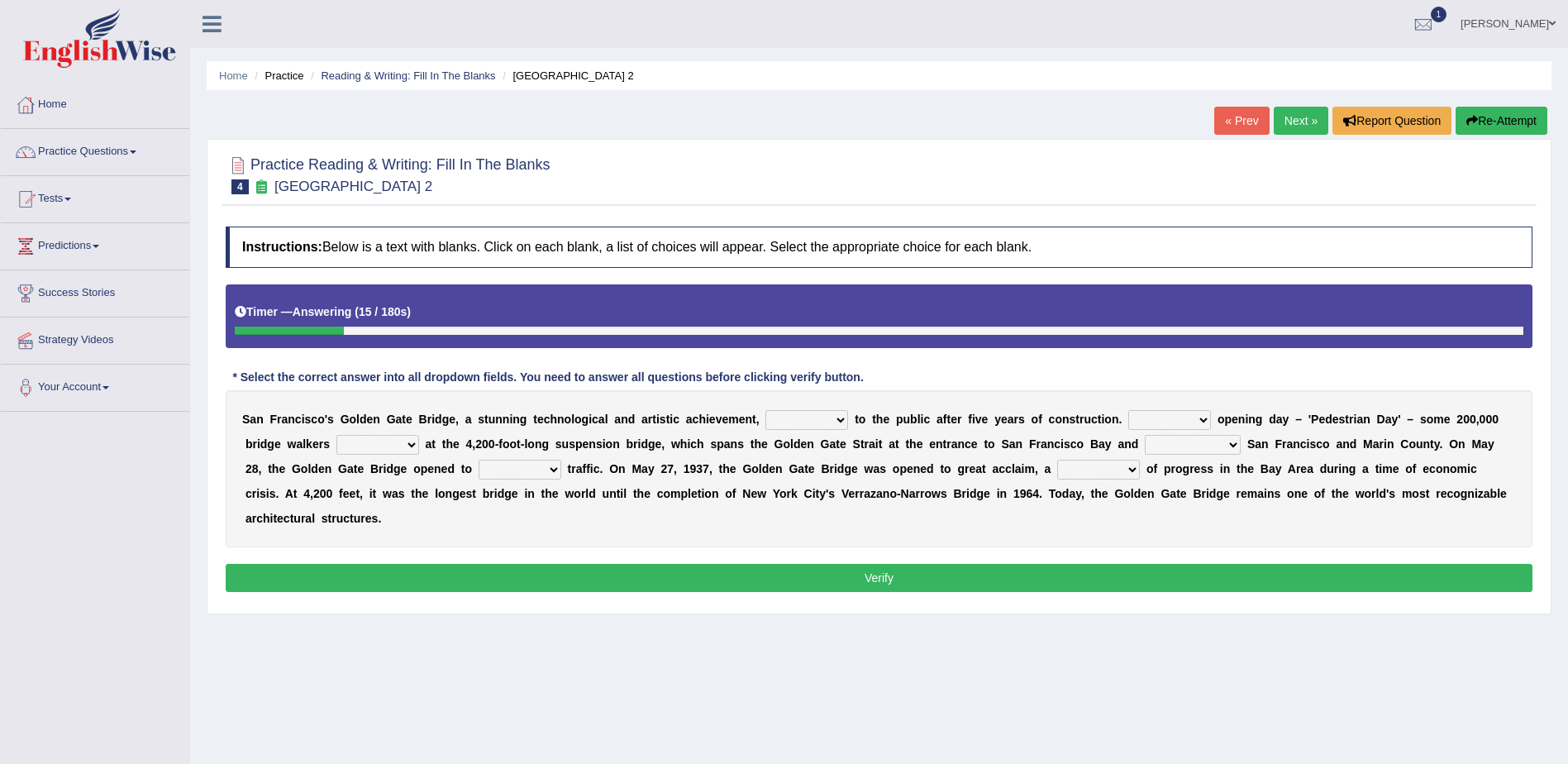
click at [785, 424] on select "opens closes appears equals" at bounding box center [806, 420] width 82 height 20
click at [910, 424] on b "b" at bounding box center [913, 419] width 8 height 13
click at [780, 422] on select "opens closes appears equals" at bounding box center [806, 420] width 82 height 20
select select "opens"
click at [766, 410] on select "opens closes appears equals" at bounding box center [806, 420] width 82 height 20
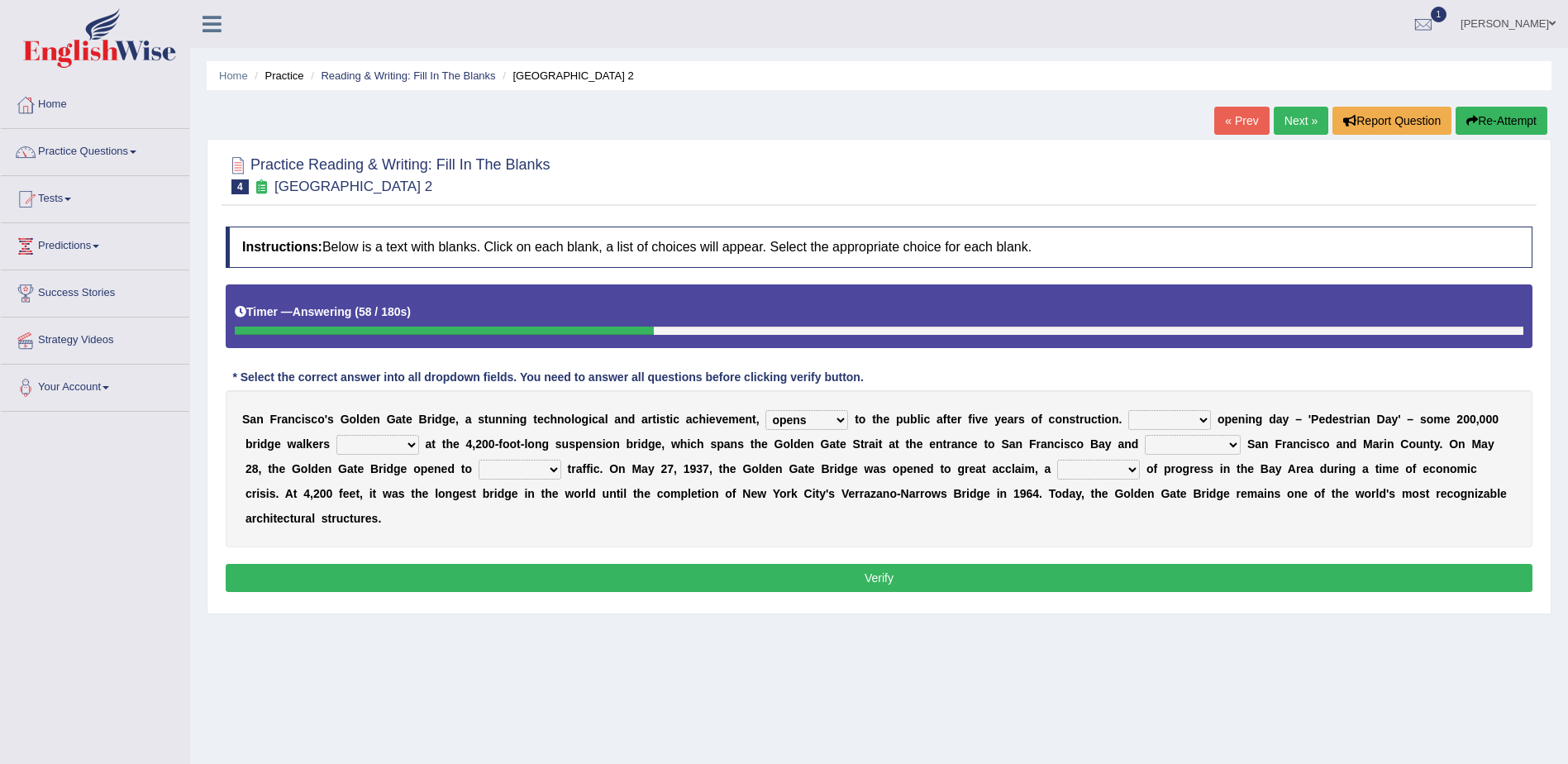
click at [1128, 418] on select "On During Since When" at bounding box center [1169, 420] width 82 height 20
select select "On"
click at [1128, 410] on select "On During Since When" at bounding box center [1169, 420] width 82 height 20
click at [1128, 421] on select "On During Since When" at bounding box center [1169, 420] width 82 height 20
click at [1128, 410] on select "On During Since When" at bounding box center [1169, 420] width 82 height 20
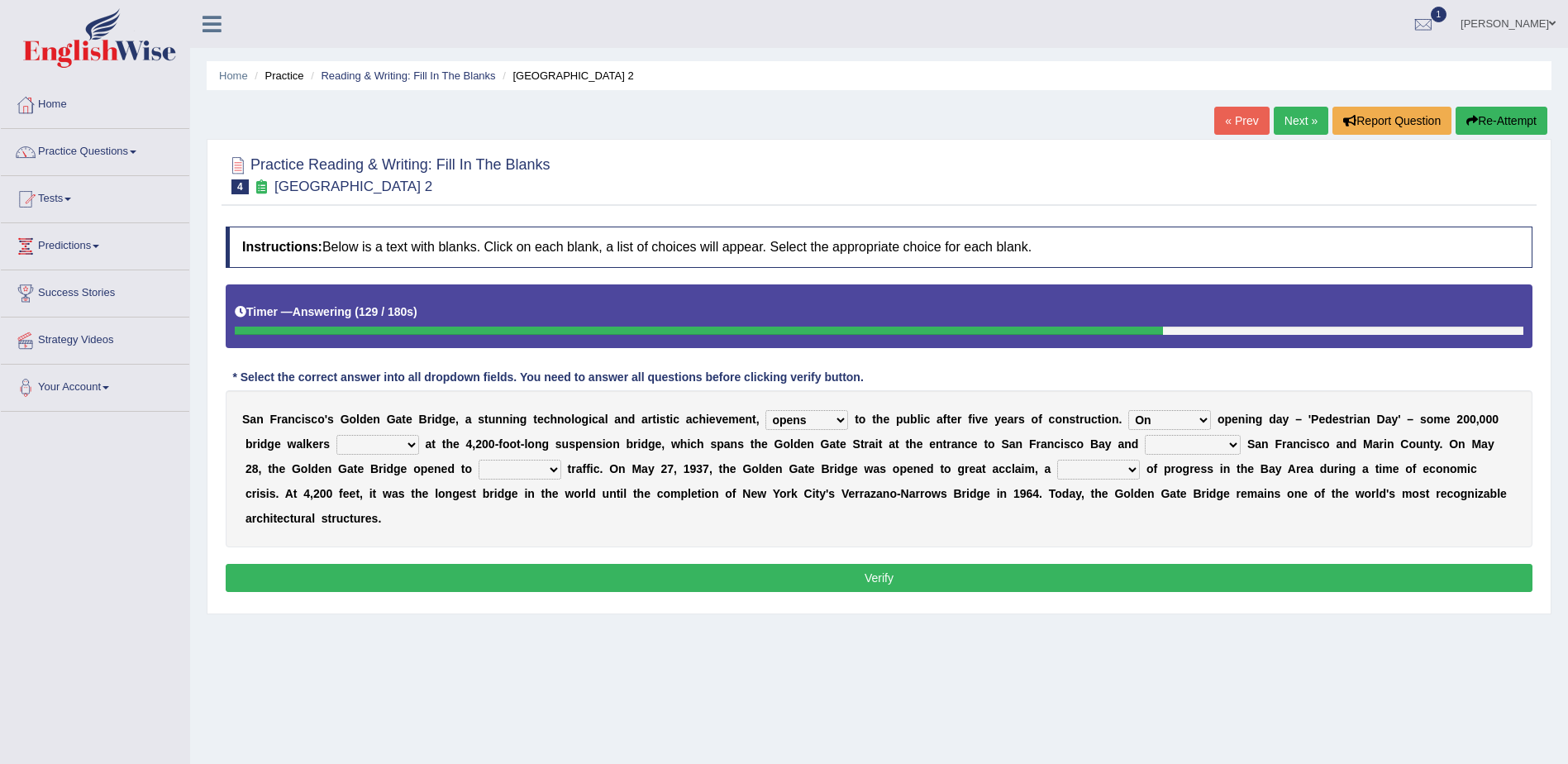
click at [336, 441] on select "stationed looked marveled laughed" at bounding box center [377, 445] width 82 height 20
select select "stationed"
click at [336, 435] on select "stationed looked marveled laughed" at bounding box center [377, 445] width 82 height 20
click at [1144, 443] on select "separates connects channels differentiates" at bounding box center [1192, 445] width 96 height 20
select select "separates"
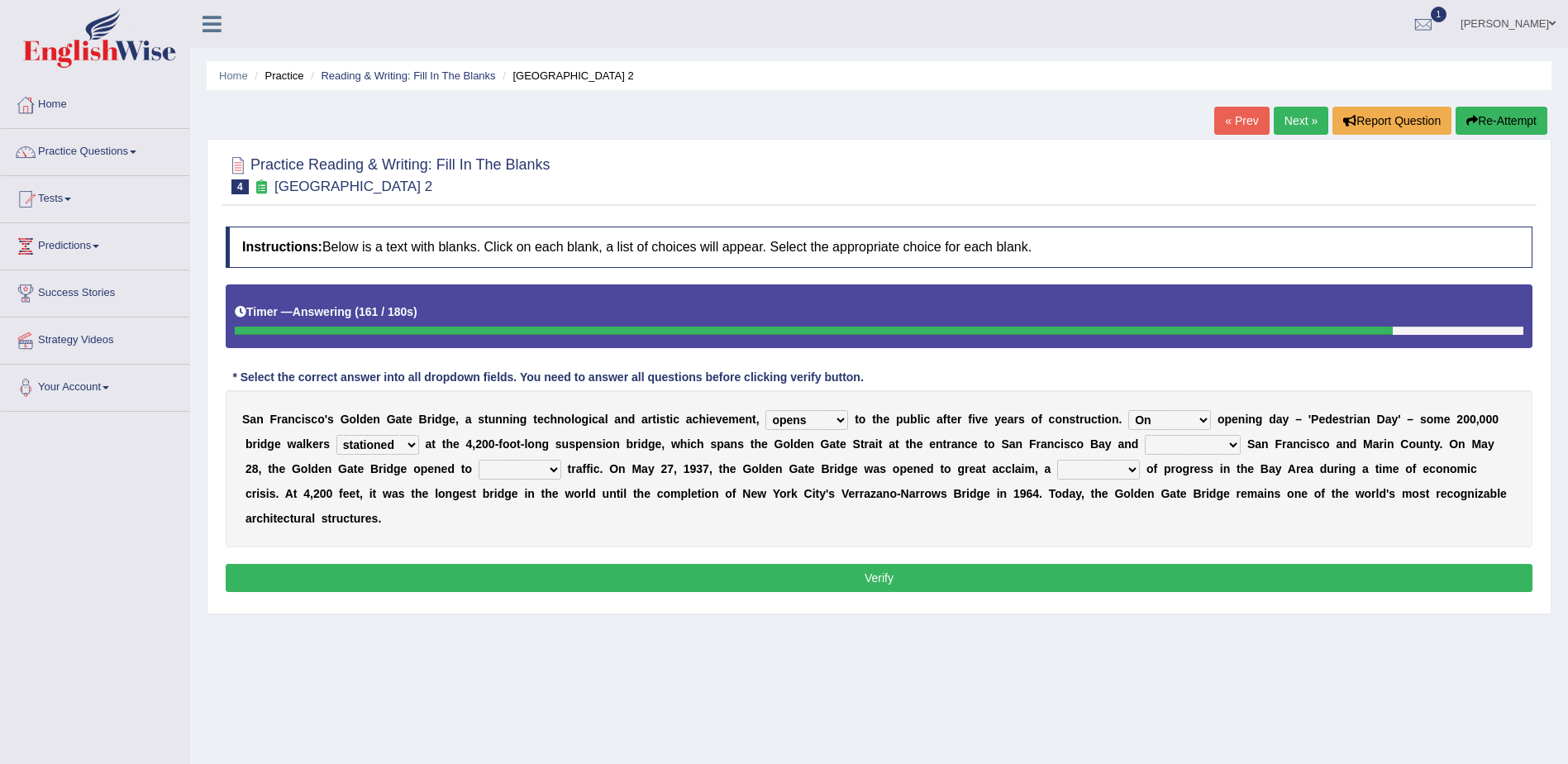
click at [1144, 435] on select "separates connects channels differentiates" at bounding box center [1192, 445] width 96 height 20
click at [478, 465] on select "aquatic vehicular airborne watertight" at bounding box center [519, 469] width 82 height 20
select select "vehicular"
click at [478, 460] on select "aquatic vehicular airborne watertight" at bounding box center [519, 469] width 82 height 20
click at [1057, 468] on select "denial symbol technique yield" at bounding box center [1098, 469] width 82 height 20
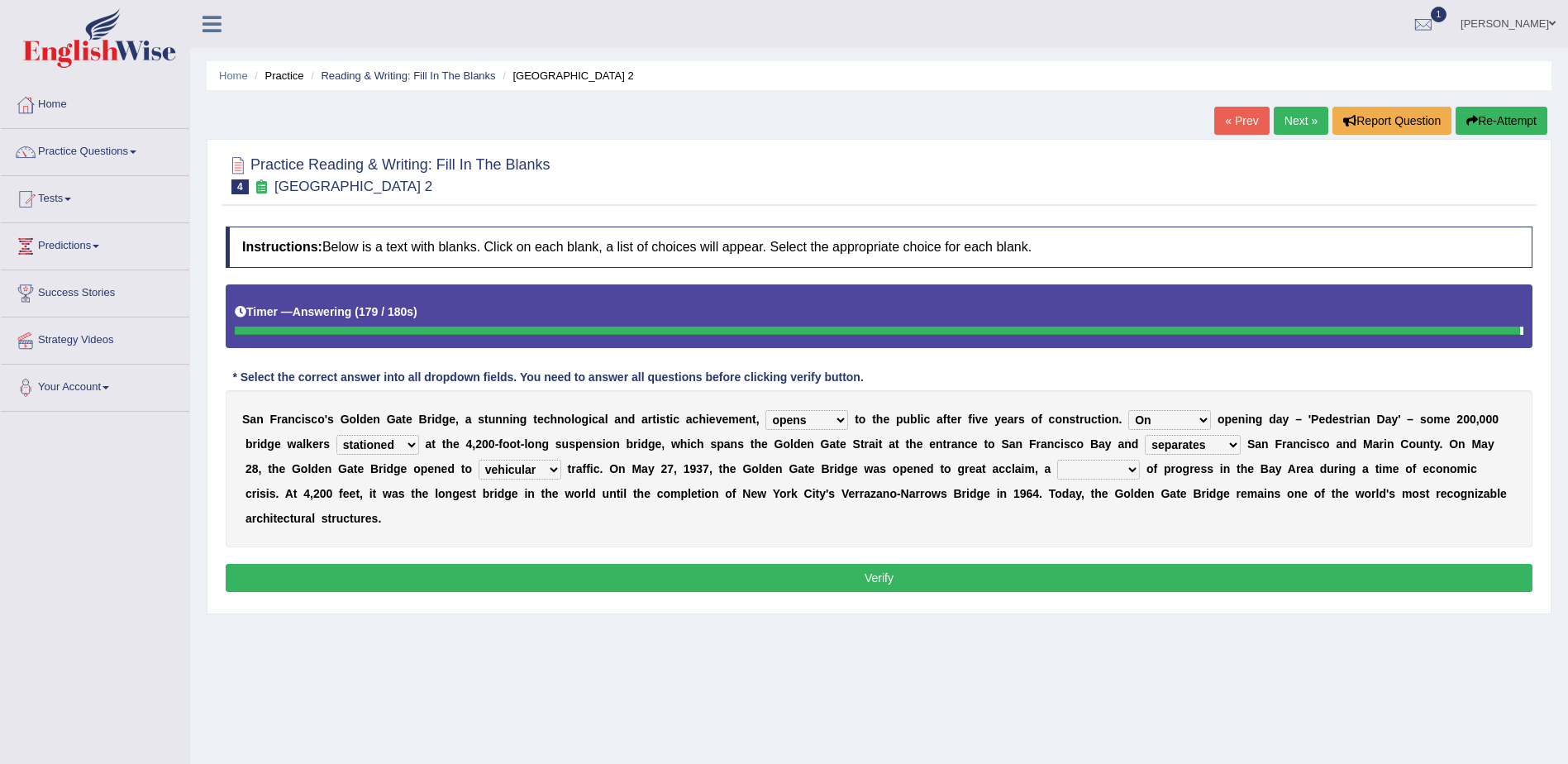
select select "technique"
click at [1057, 460] on select "denial symbol technique yield" at bounding box center [1098, 469] width 82 height 20
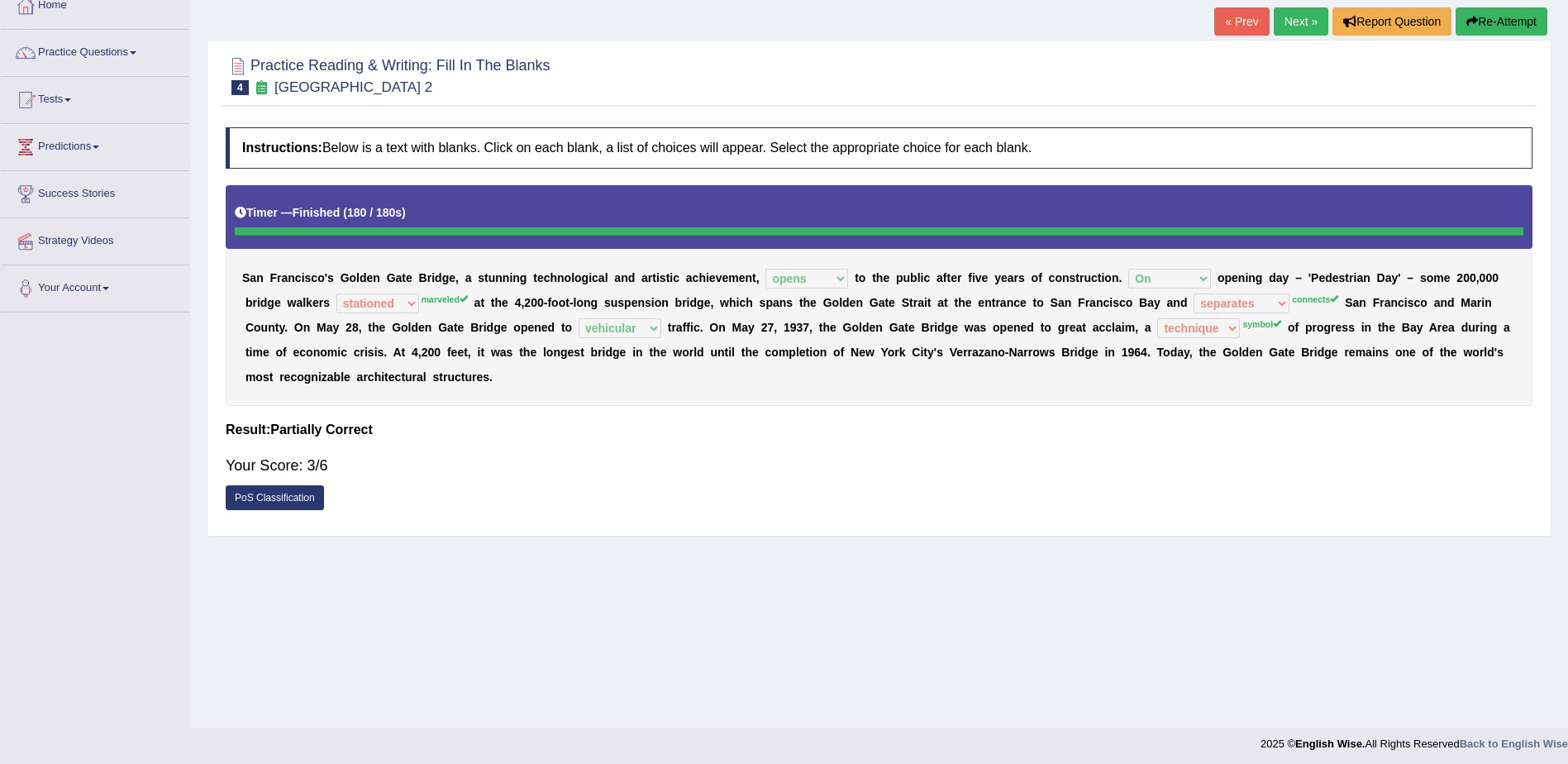
scroll to position [104, 0]
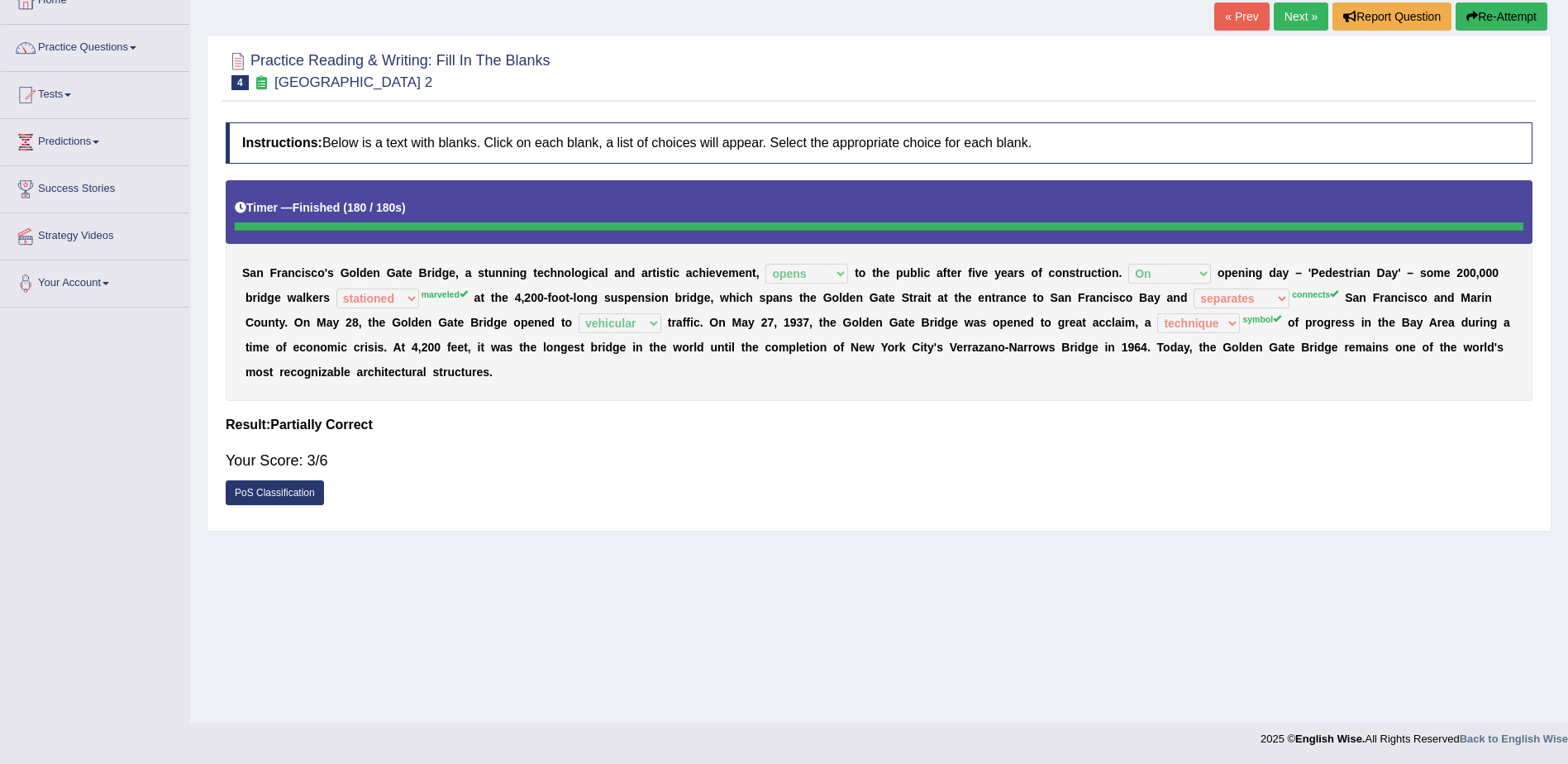
click at [1289, 11] on link "Next »" at bounding box center [1301, 17] width 55 height 28
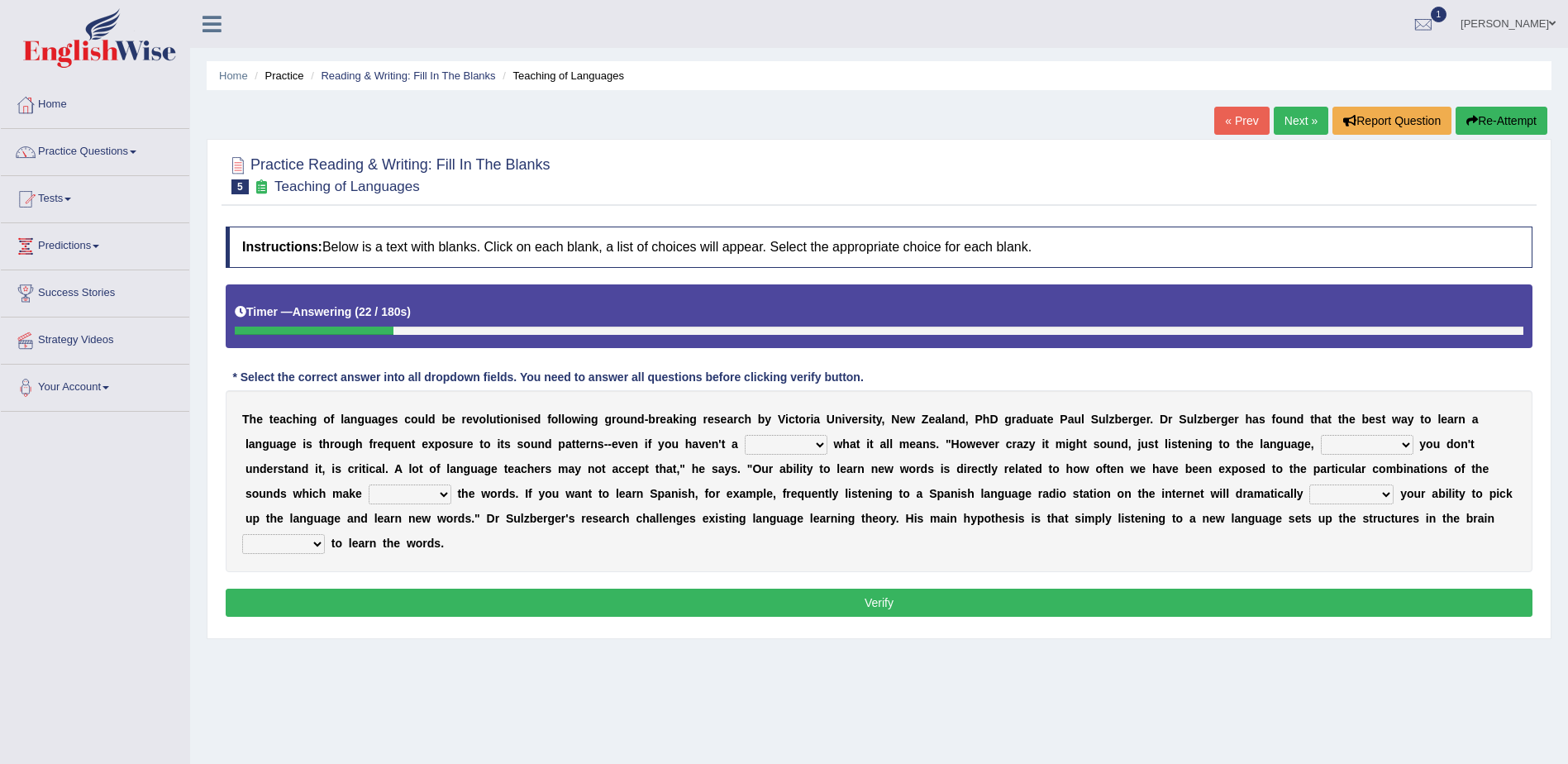
click at [745, 444] on select "dew claw clue due" at bounding box center [785, 445] width 82 height 20
select select "clue"
click at [745, 435] on select "dew claw clue due" at bounding box center [785, 445] width 82 height 20
click at [1321, 452] on select "but also all together even though if so" at bounding box center [1367, 445] width 93 height 20
select select "even though"
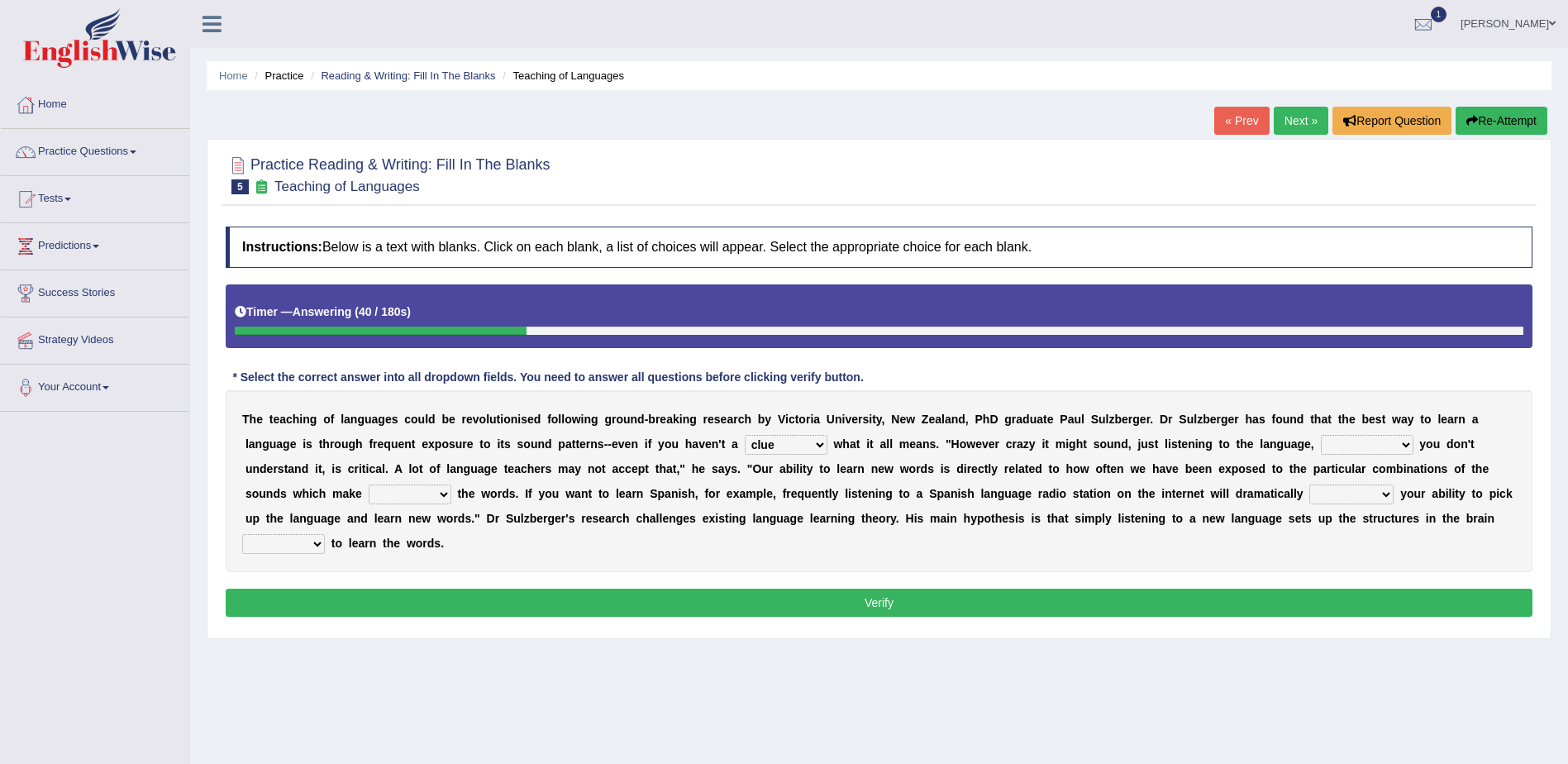
click at [1321, 435] on select "but also all together even though if so" at bounding box center [1367, 445] width 93 height 20
click at [451, 484] on select "down up of on" at bounding box center [409, 494] width 82 height 20
select select "up"
click at [451, 484] on select "down up of on" at bounding box center [409, 494] width 82 height 20
click at [1309, 494] on select "evaluate exaggerate describe boost" at bounding box center [1351, 494] width 84 height 20
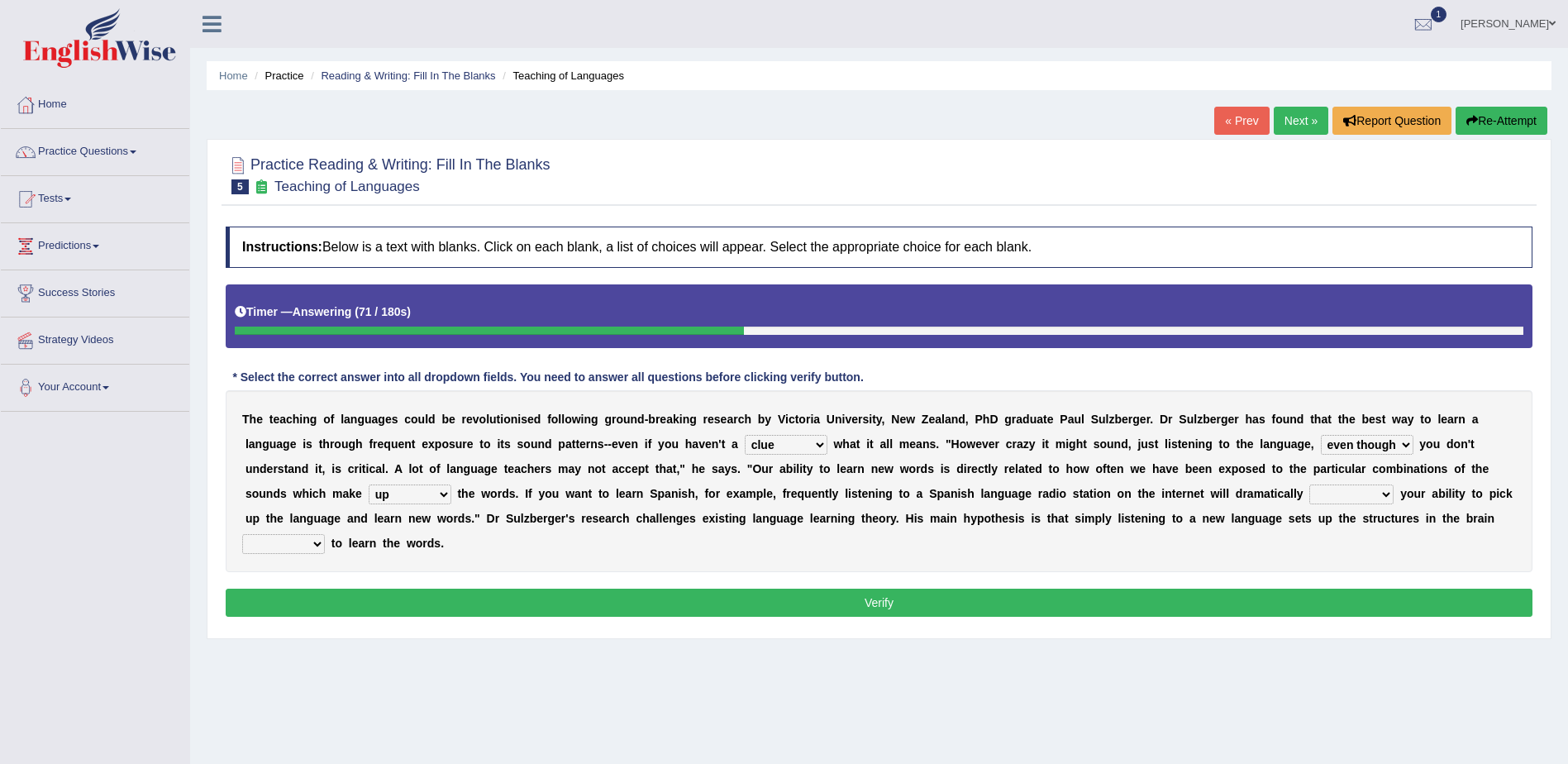
select select "boost"
click at [1309, 484] on select "evaluate exaggerate describe boost" at bounding box center [1351, 494] width 84 height 20
click at [325, 534] on select "requiring required directed to require" at bounding box center [283, 543] width 82 height 20
select select "directed"
click at [325, 534] on select "requiring required directed to require" at bounding box center [283, 543] width 82 height 20
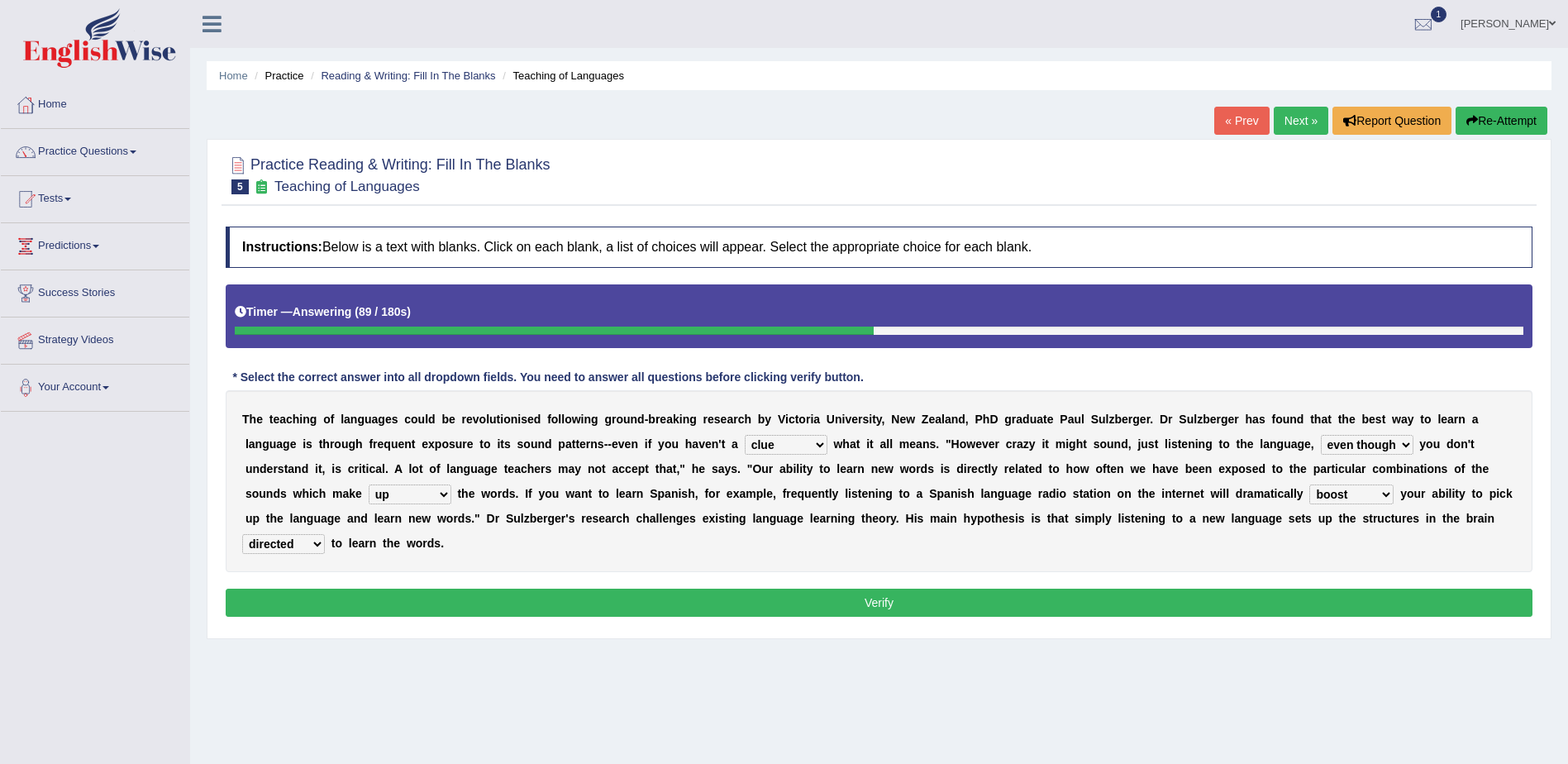
click at [935, 589] on button "Verify" at bounding box center [878, 603] width 1307 height 28
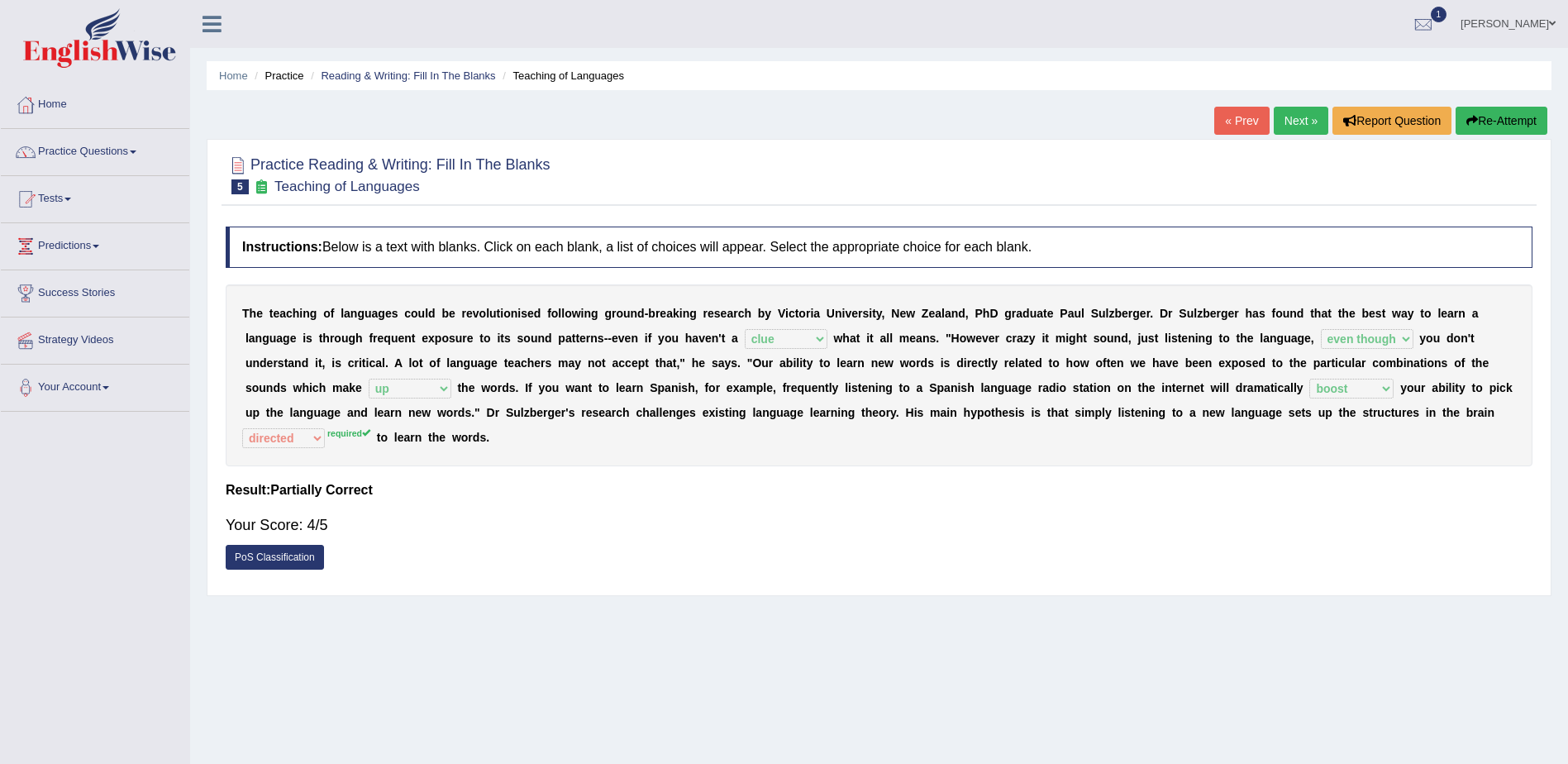
click at [1297, 122] on link "Next »" at bounding box center [1301, 121] width 55 height 28
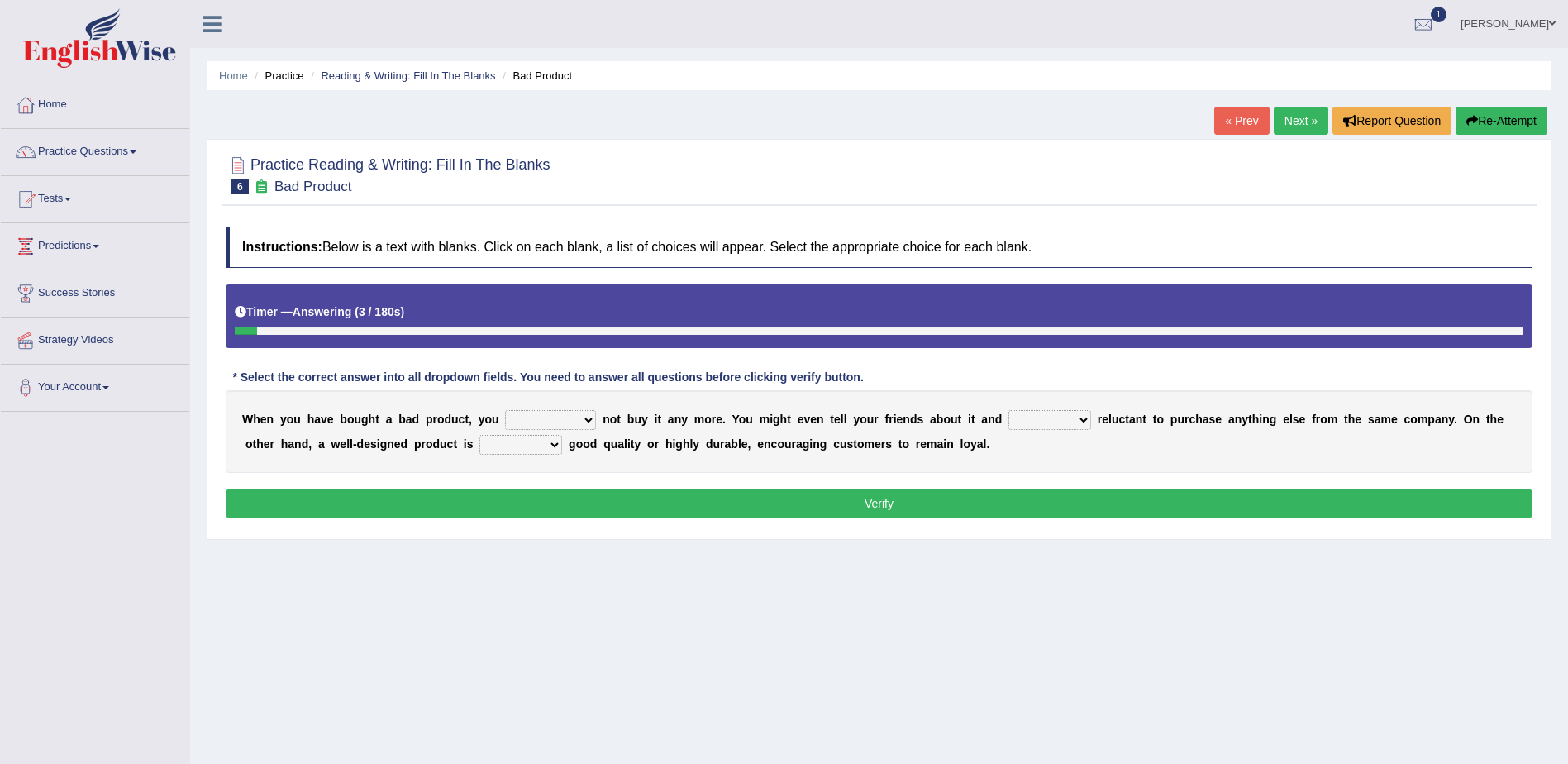
click at [505, 424] on select "would have should have should" at bounding box center [550, 420] width 91 height 20
select select "would"
click at [505, 410] on select "would have should have should" at bounding box center [550, 420] width 91 height 20
click at [1010, 421] on select "is are be being" at bounding box center [1049, 420] width 82 height 20
select select "be"
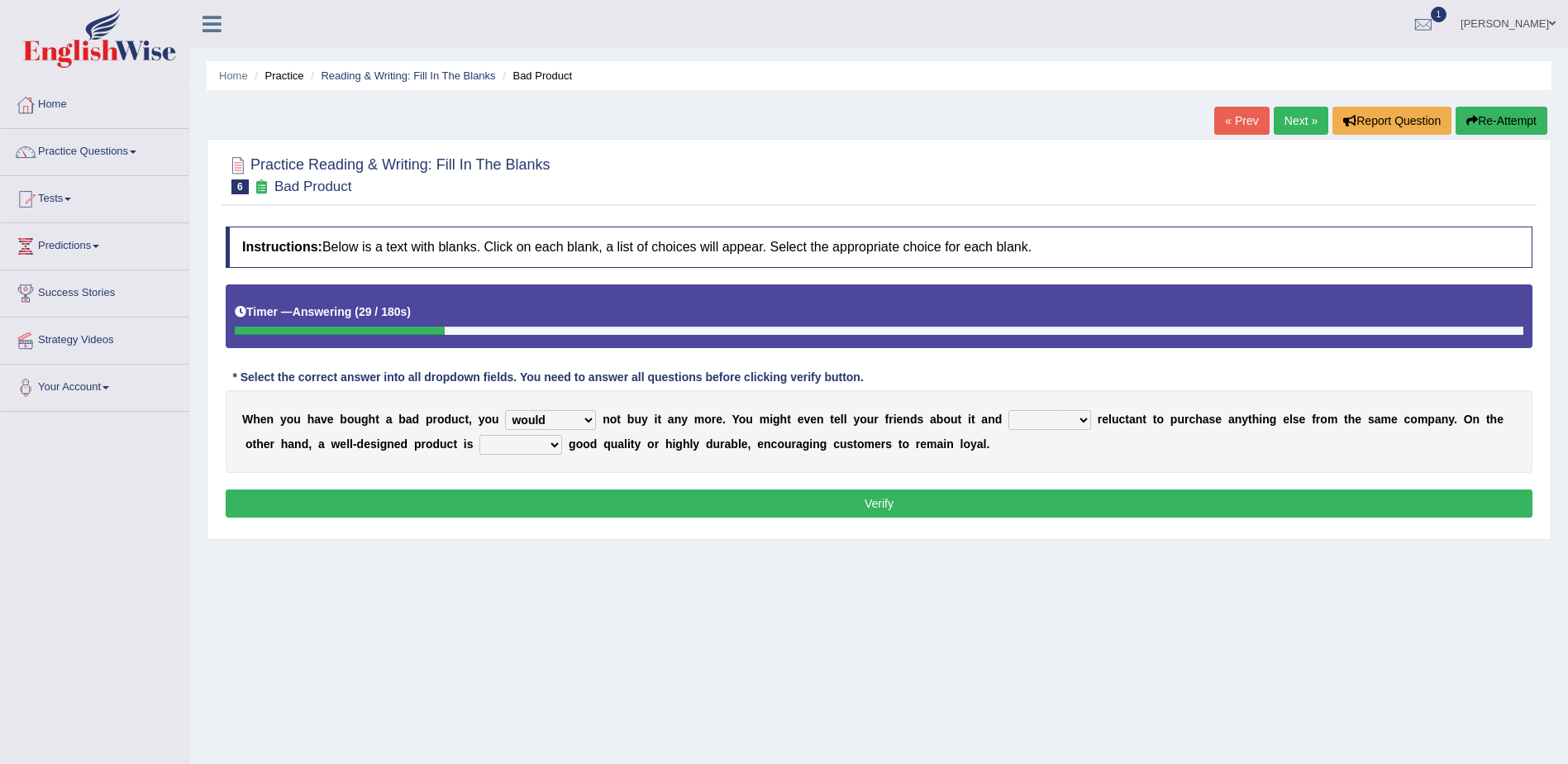
click at [1008, 410] on select "is are be being" at bounding box center [1049, 420] width 82 height 20
click at [479, 445] on select "both also neither either" at bounding box center [520, 445] width 82 height 20
select select "either"
click at [479, 435] on select "both also neither either" at bounding box center [520, 445] width 82 height 20
click at [908, 504] on button "Verify" at bounding box center [878, 503] width 1307 height 28
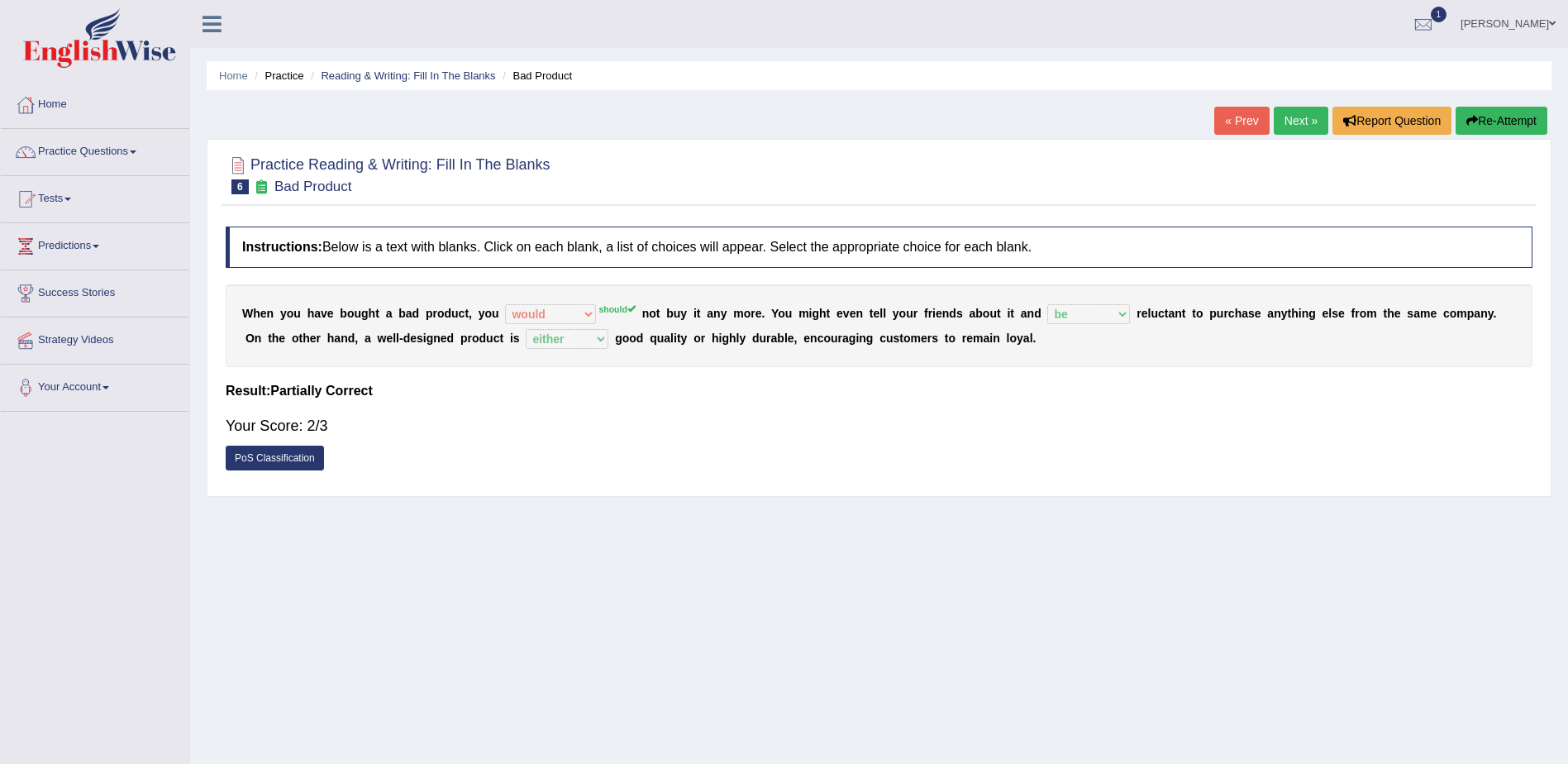
click at [1305, 118] on link "Next »" at bounding box center [1301, 121] width 55 height 28
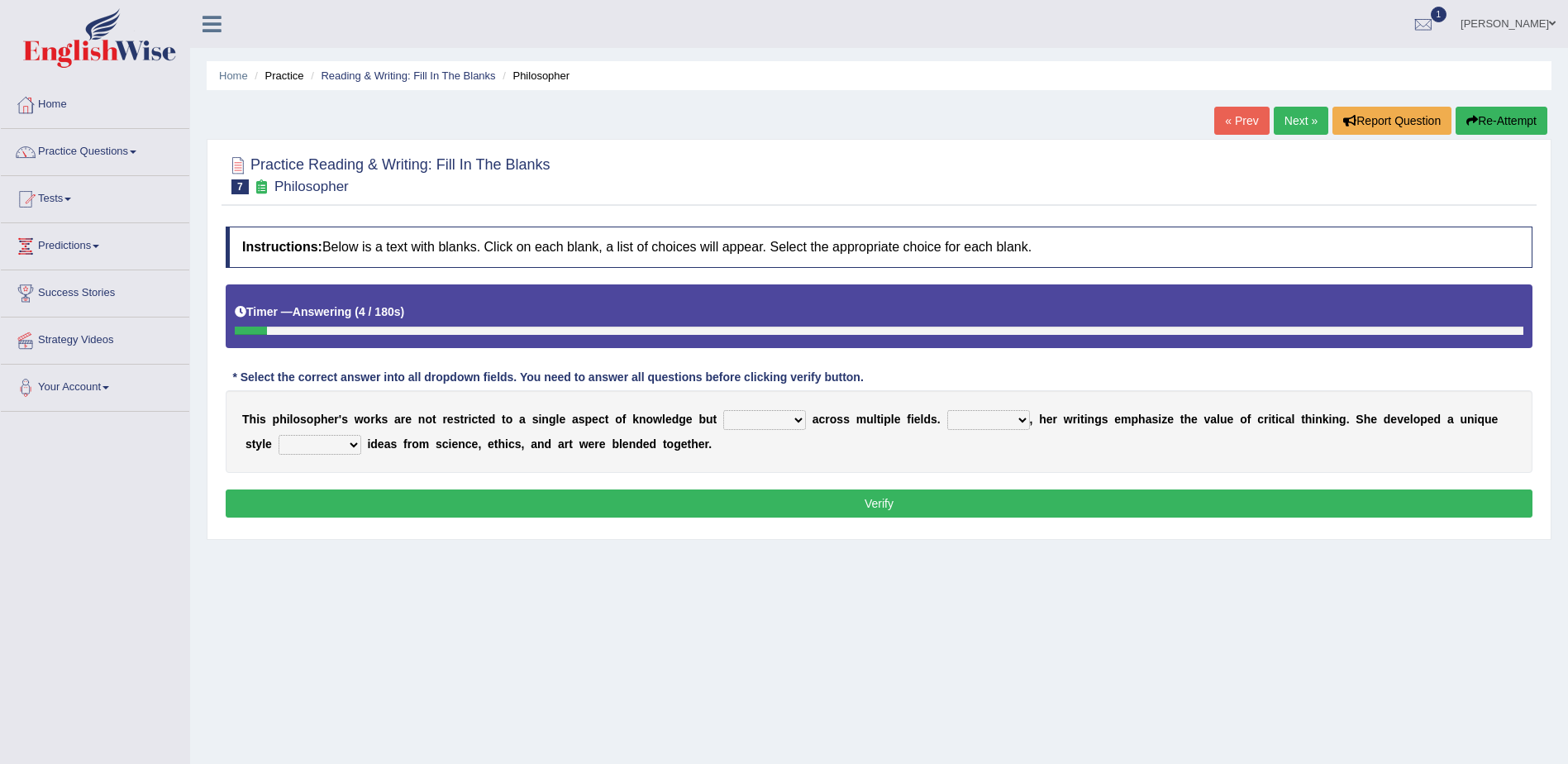
click at [743, 418] on select "constrain contain assemble extend" at bounding box center [764, 420] width 82 height 20
click at [850, 461] on div "T h i s p h i l o s o p h e r ' s w o r k s a r e n o t r e s t r i c t e d t o…" at bounding box center [878, 431] width 1307 height 82
click at [757, 422] on select "constrain contain assemble extend" at bounding box center [764, 420] width 82 height 20
select select "extend"
click at [723, 410] on select "constrain contain assemble extend" at bounding box center [764, 420] width 82 height 20
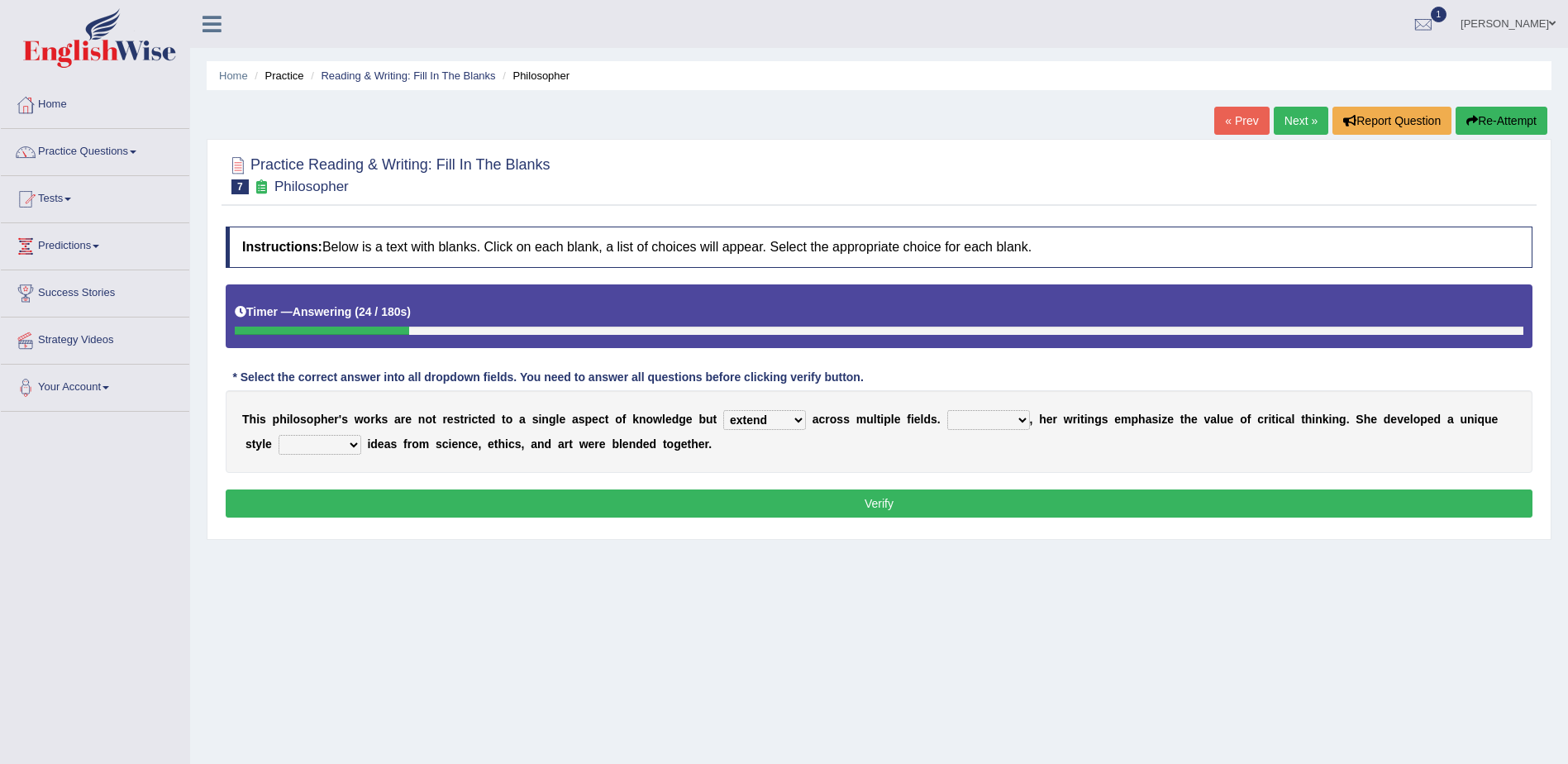
click at [949, 422] on select "Rather So Moreover Likely" at bounding box center [988, 420] width 82 height 20
select select "So"
click at [947, 410] on select "Rather So Moreover Likely" at bounding box center [988, 420] width 82 height 20
click at [280, 441] on select "in that that which in which" at bounding box center [319, 445] width 82 height 20
select select "in which"
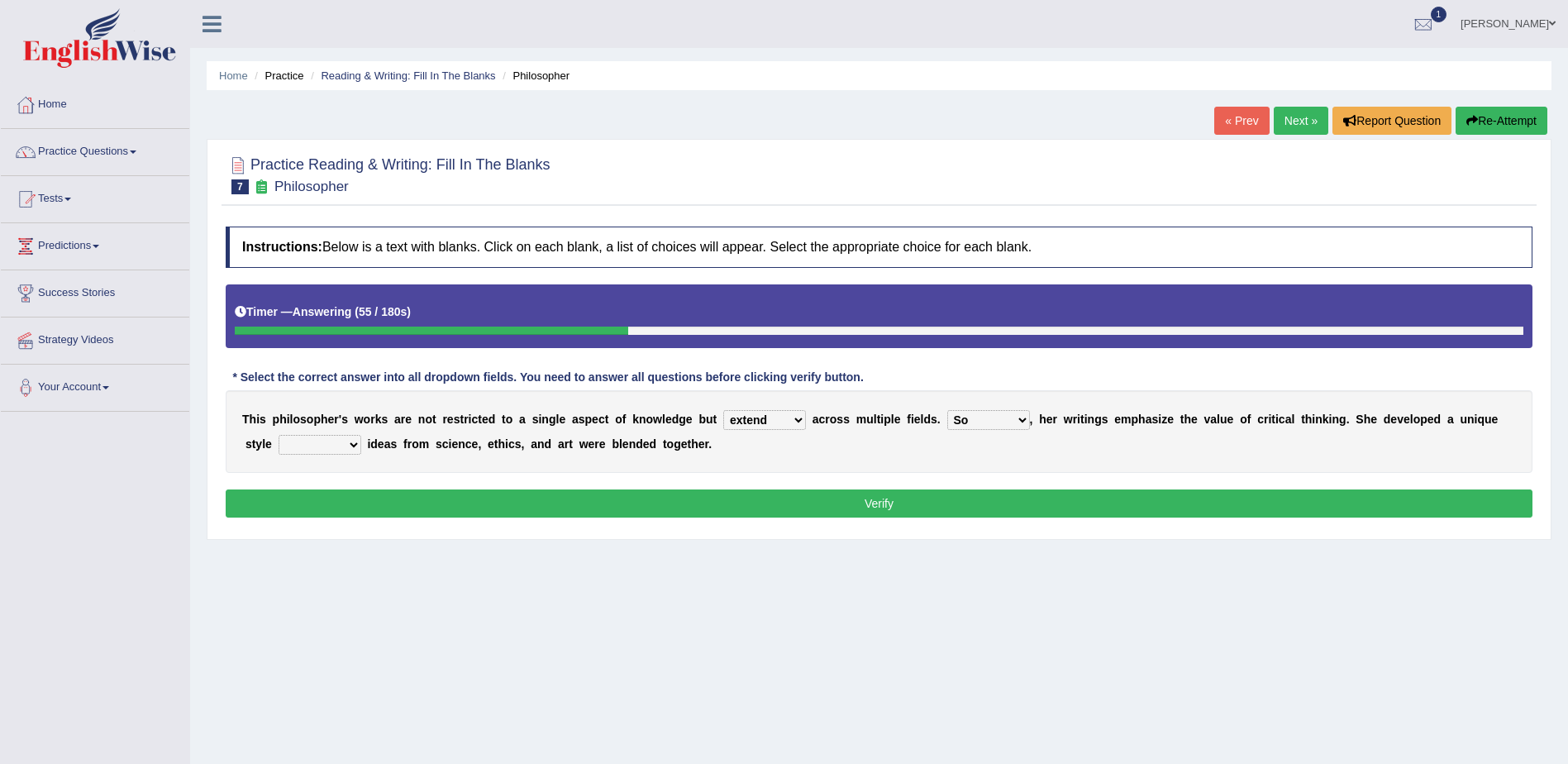
click at [279, 435] on select "in that that which in which" at bounding box center [319, 445] width 82 height 20
click at [674, 500] on button "Verify" at bounding box center [878, 503] width 1307 height 28
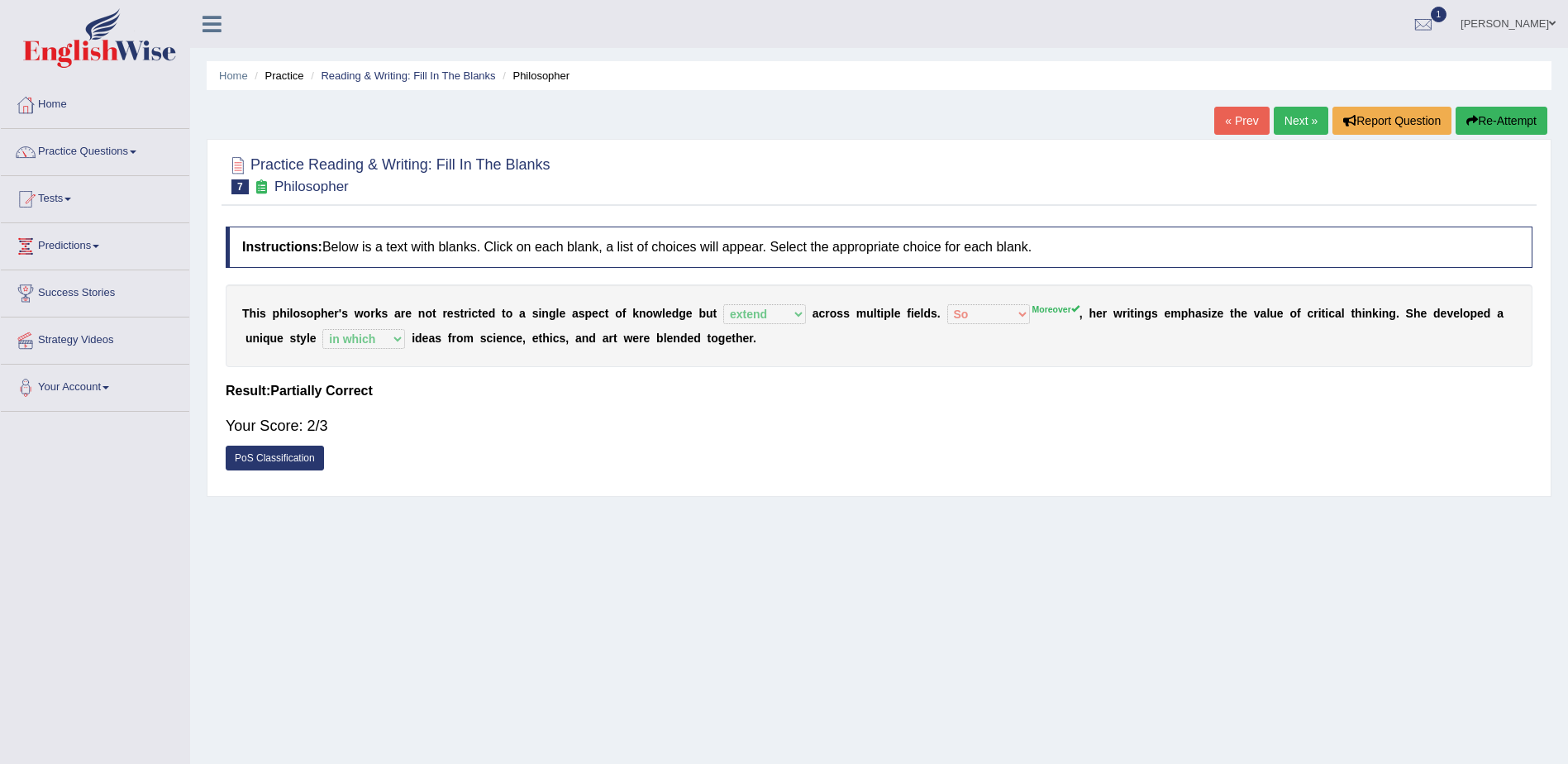
click at [1305, 126] on link "Next »" at bounding box center [1301, 121] width 55 height 28
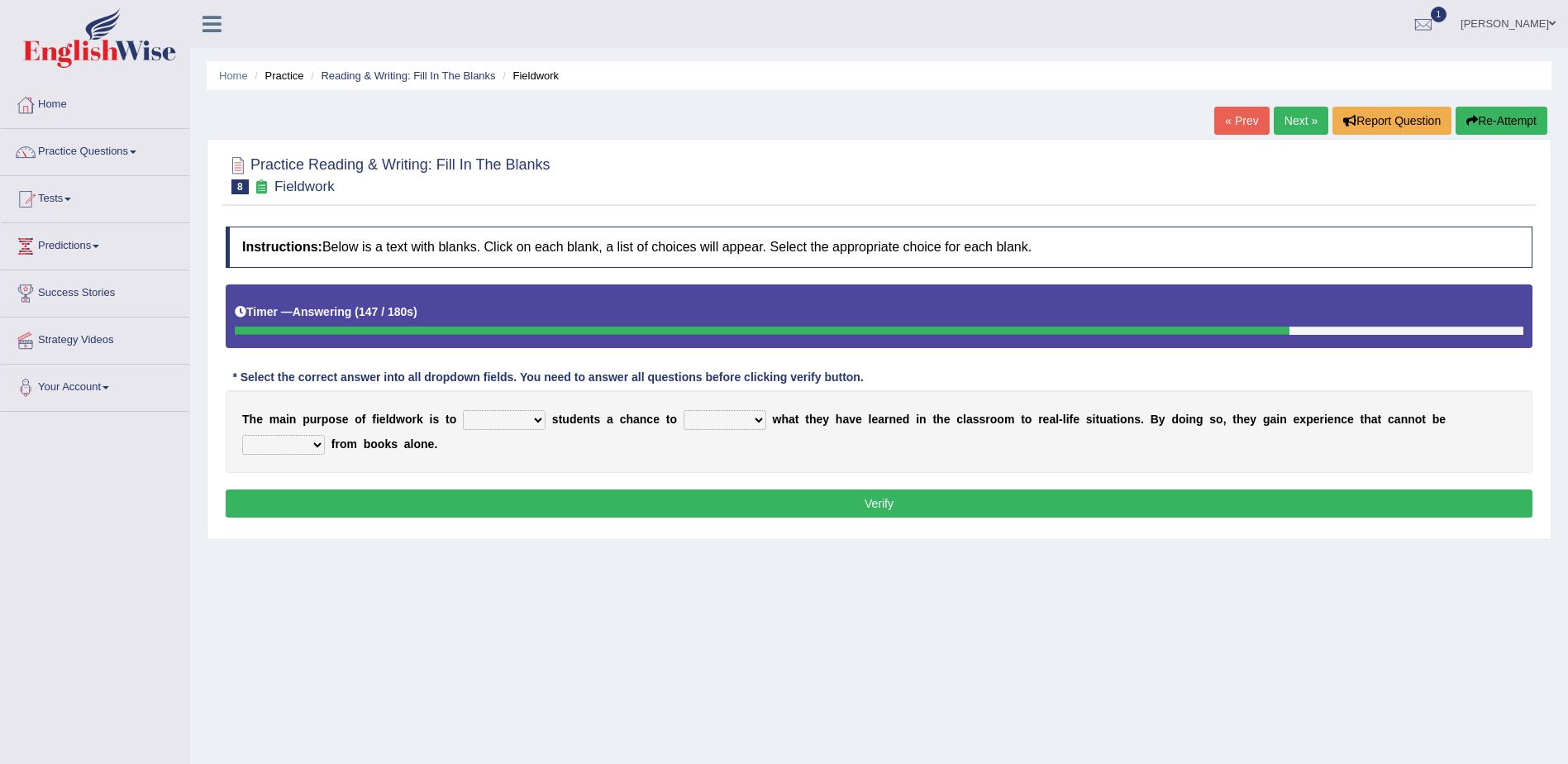
click at [1516, 123] on button "Re-Attempt" at bounding box center [1501, 121] width 92 height 28
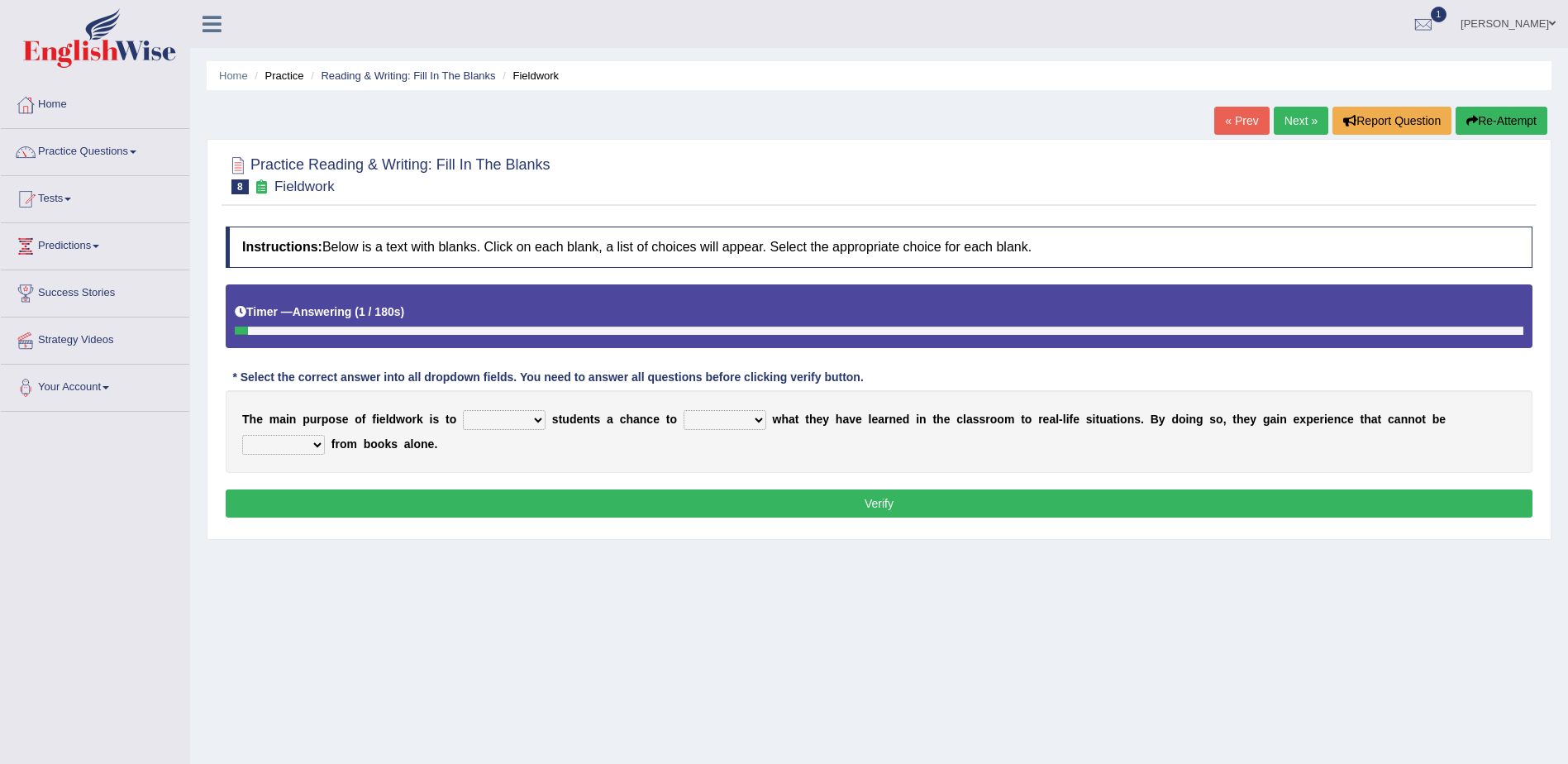
click at [481, 423] on select "resemble stow rave offer" at bounding box center [503, 420] width 82 height 20
select select "offer"
click at [462, 410] on select "resemble stow rave offer" at bounding box center [503, 420] width 82 height 20
click at [688, 424] on select "compare align apply dismount" at bounding box center [724, 420] width 82 height 20
select select "apply"
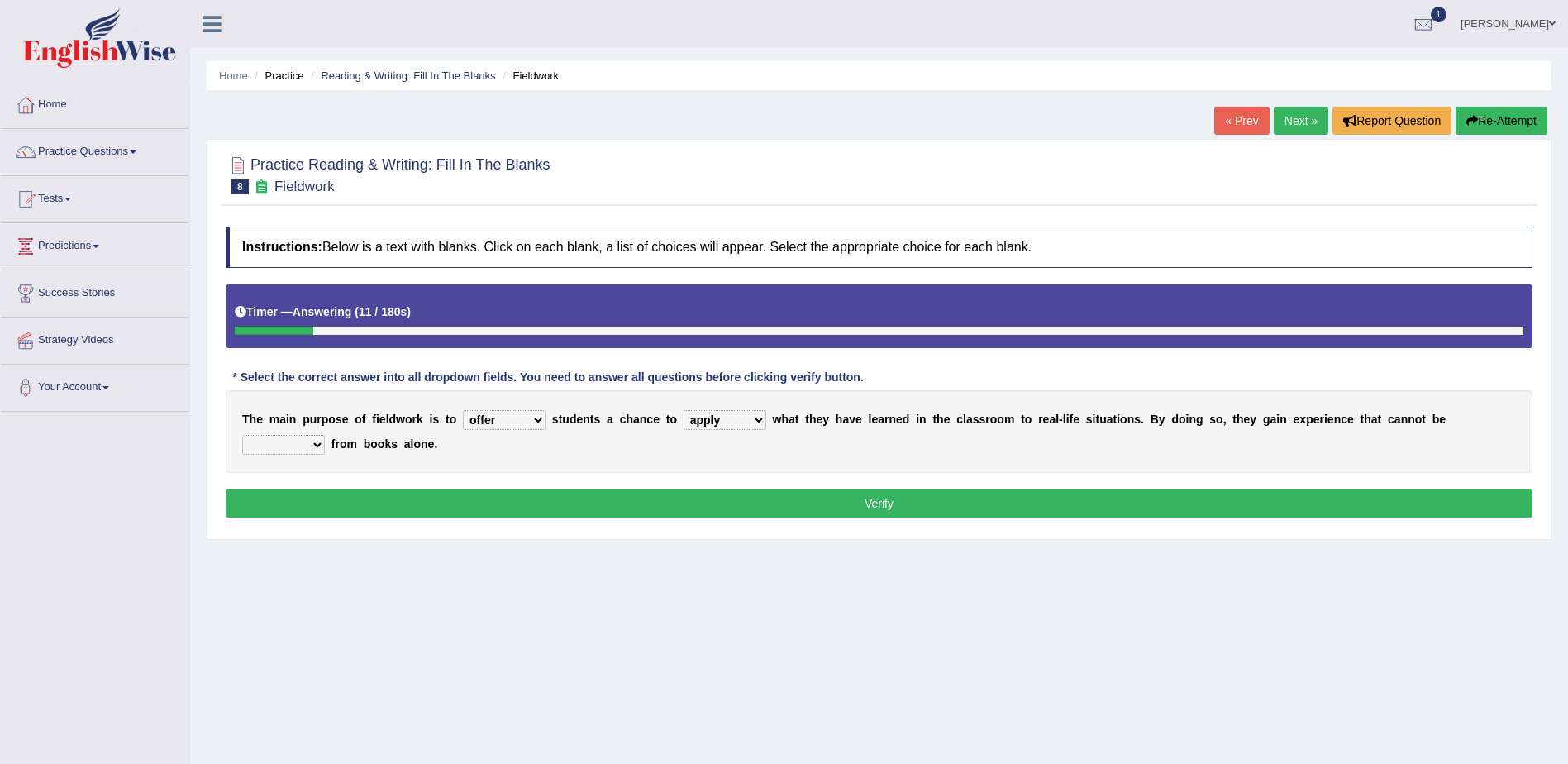
click at [683, 410] on select "compare align apply dismount" at bounding box center [724, 420] width 82 height 20
click at [325, 435] on select "originated prepared obtained touted" at bounding box center [283, 445] width 82 height 20
select select "obtained"
click at [325, 435] on select "originated prepared obtained touted" at bounding box center [283, 445] width 82 height 20
click at [767, 502] on button "Verify" at bounding box center [878, 503] width 1307 height 28
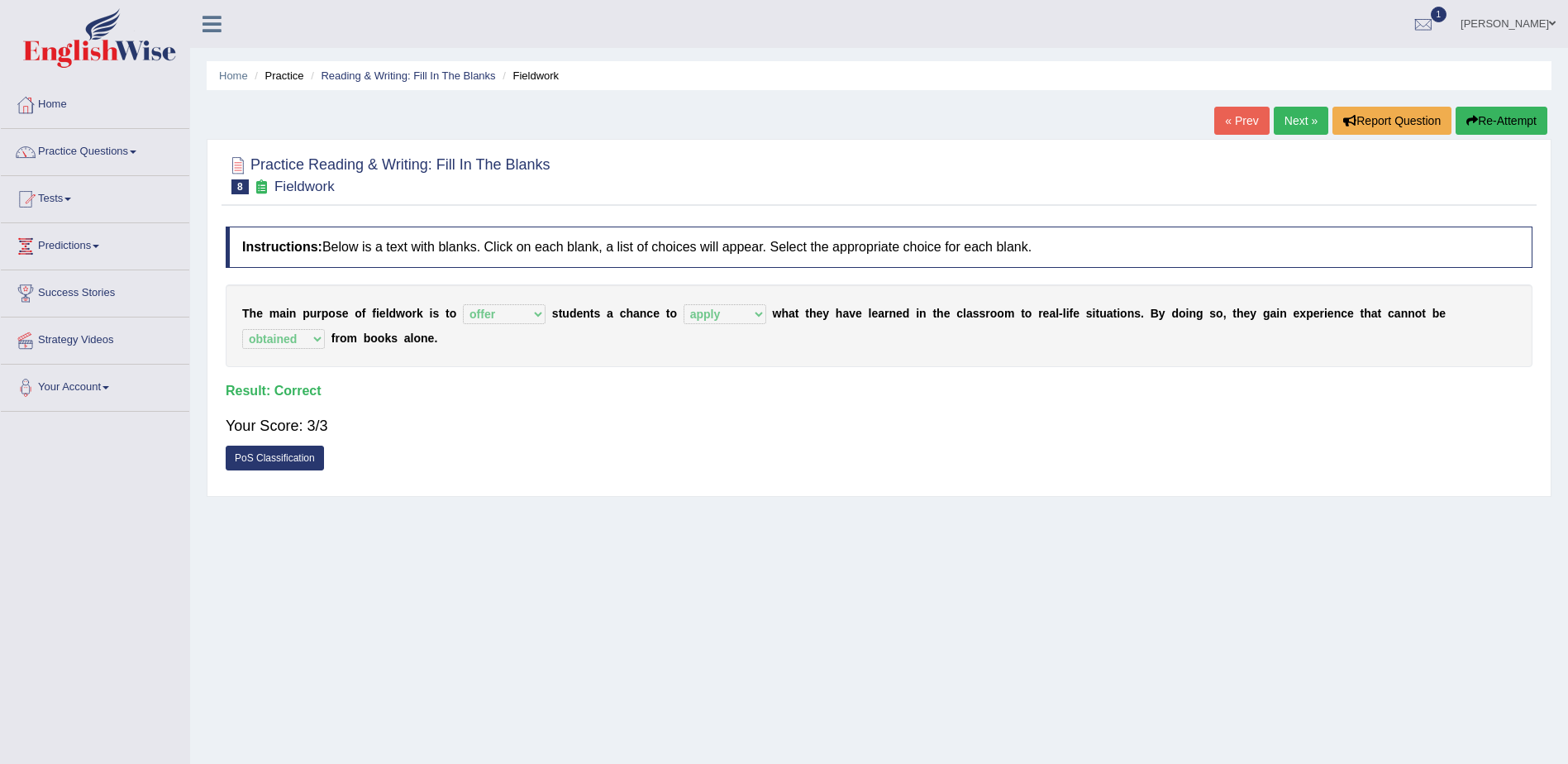
click at [1299, 125] on link "Next »" at bounding box center [1301, 121] width 55 height 28
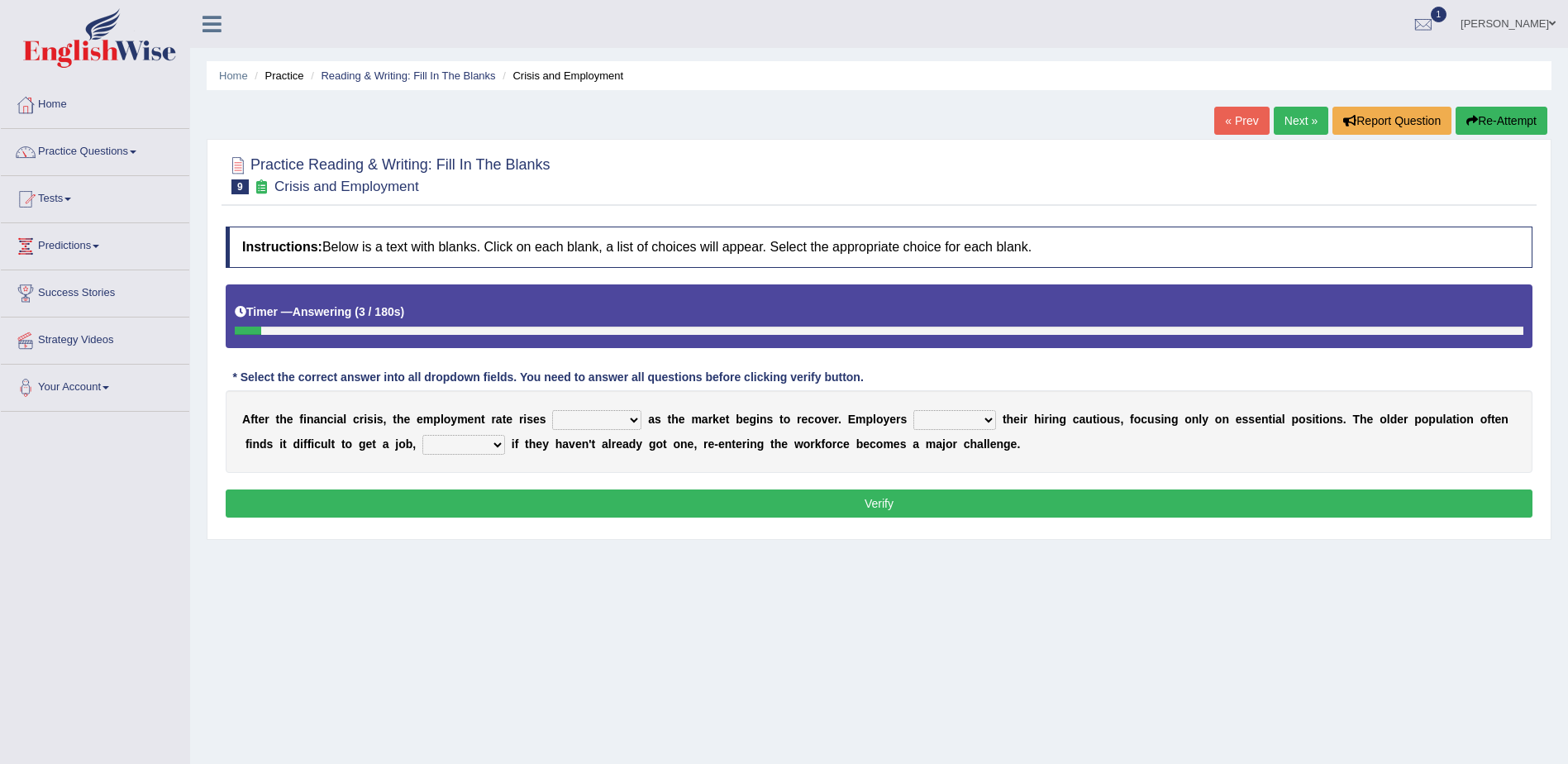
click at [601, 424] on select "normally conversely strenuously sharply" at bounding box center [597, 420] width 89 height 20
select select "sharply"
click at [552, 410] on select "normally conversely strenuously sharply" at bounding box center [597, 420] width 89 height 20
click at [913, 415] on select "keeping kept keep are kept" at bounding box center [954, 420] width 82 height 20
select select "kept"
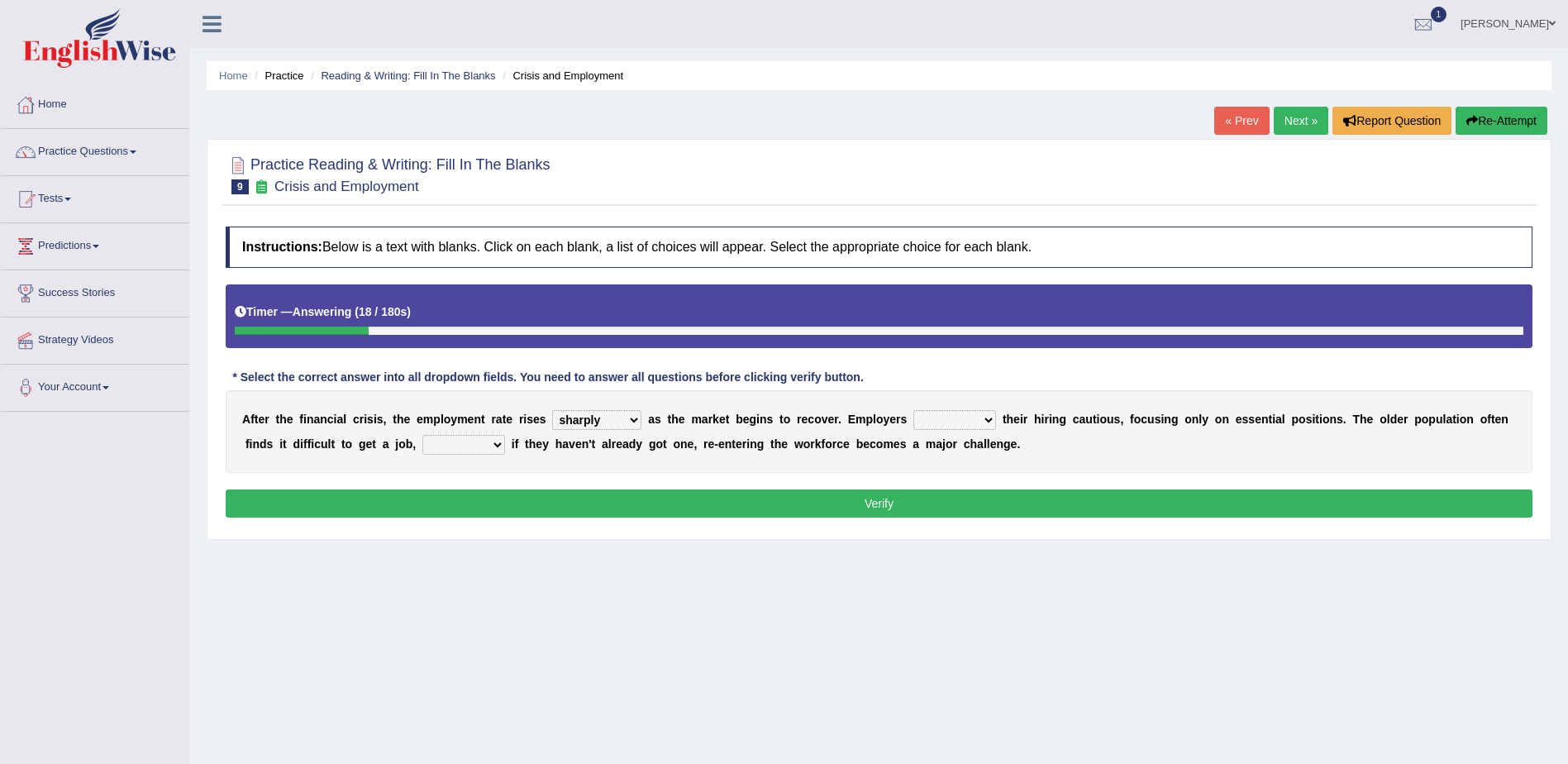
click at [913, 410] on select "keeping kept keep are kept" at bounding box center [954, 420] width 82 height 20
click at [423, 447] on select "although while then because" at bounding box center [463, 445] width 82 height 20
